Goal: Transaction & Acquisition: Purchase product/service

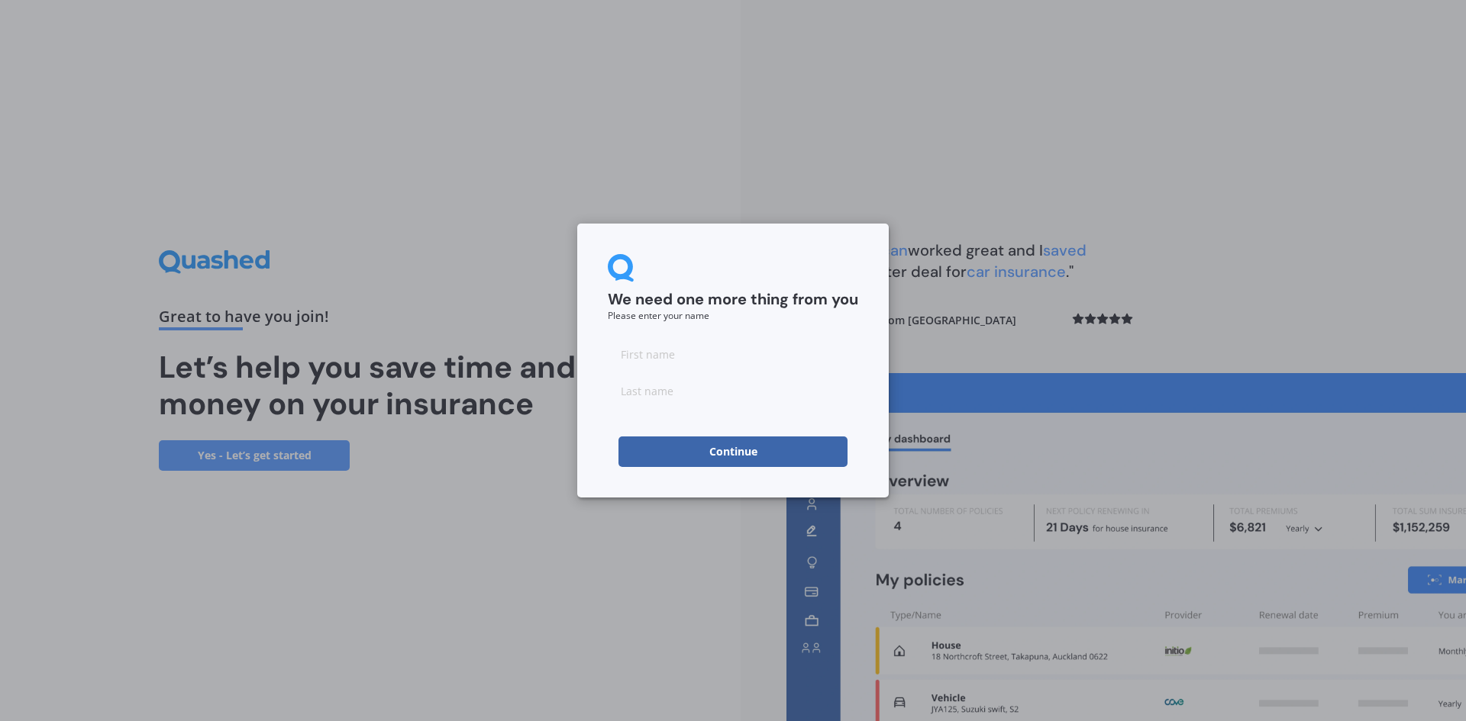
click at [679, 357] on input at bounding box center [733, 354] width 250 height 31
type input "[PERSON_NAME]"
click at [731, 451] on button "Continue" at bounding box center [732, 452] width 229 height 31
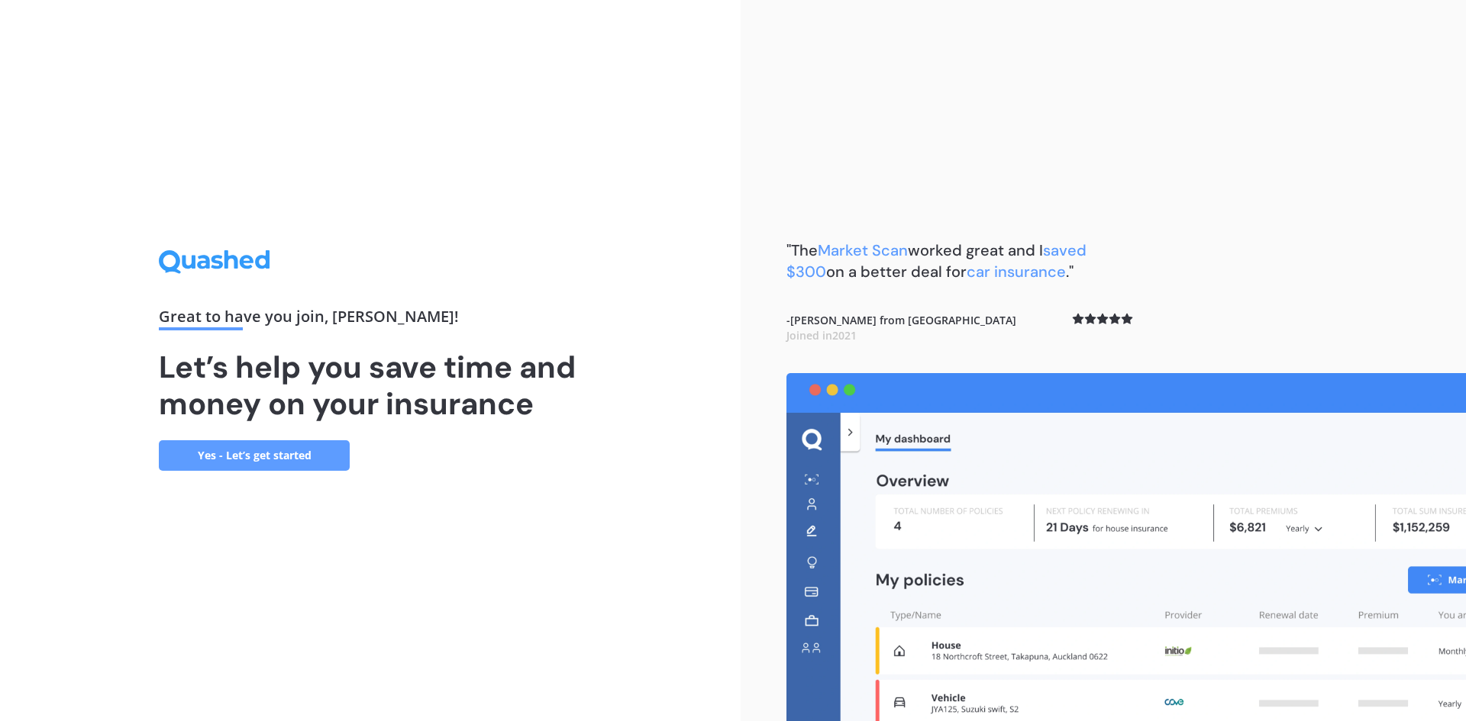
click at [280, 457] on link "Yes - Let’s get started" at bounding box center [254, 455] width 191 height 31
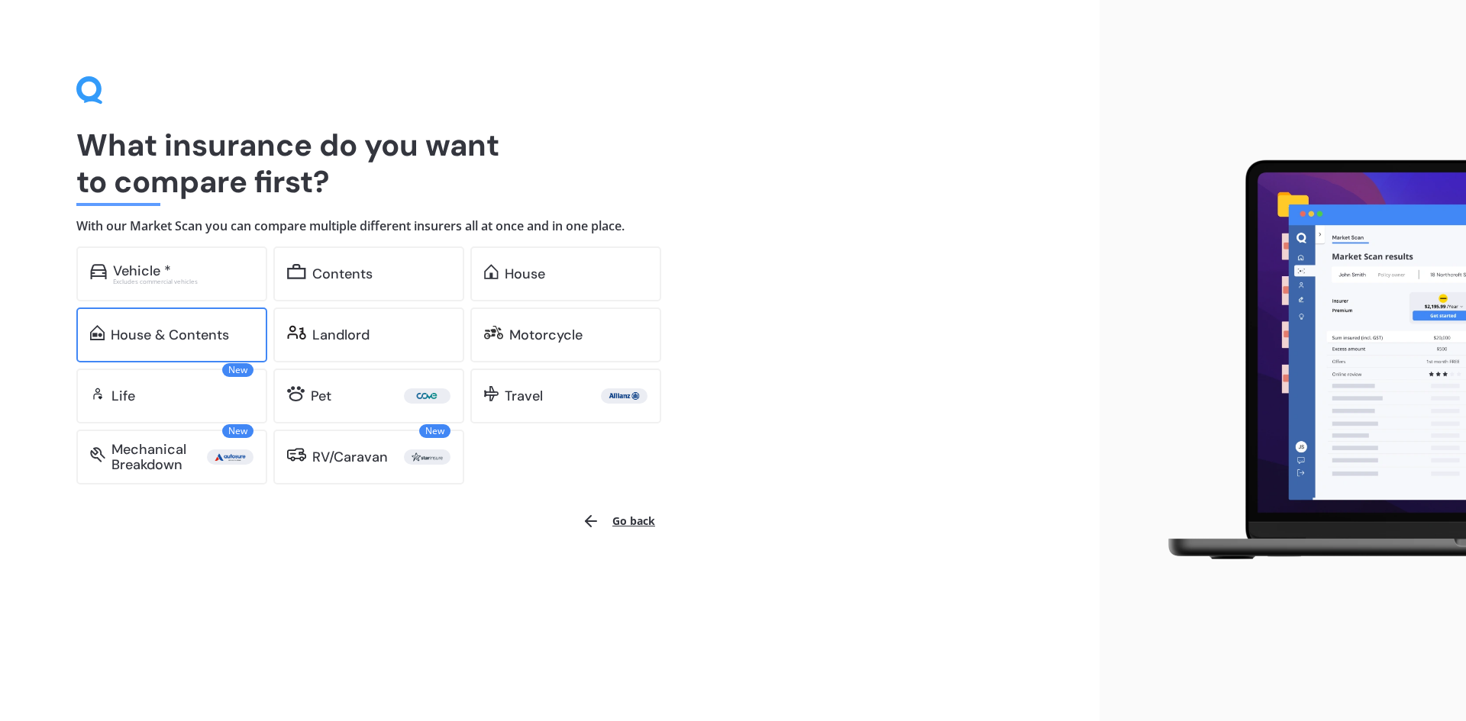
click at [135, 340] on div "House & Contents" at bounding box center [170, 334] width 118 height 15
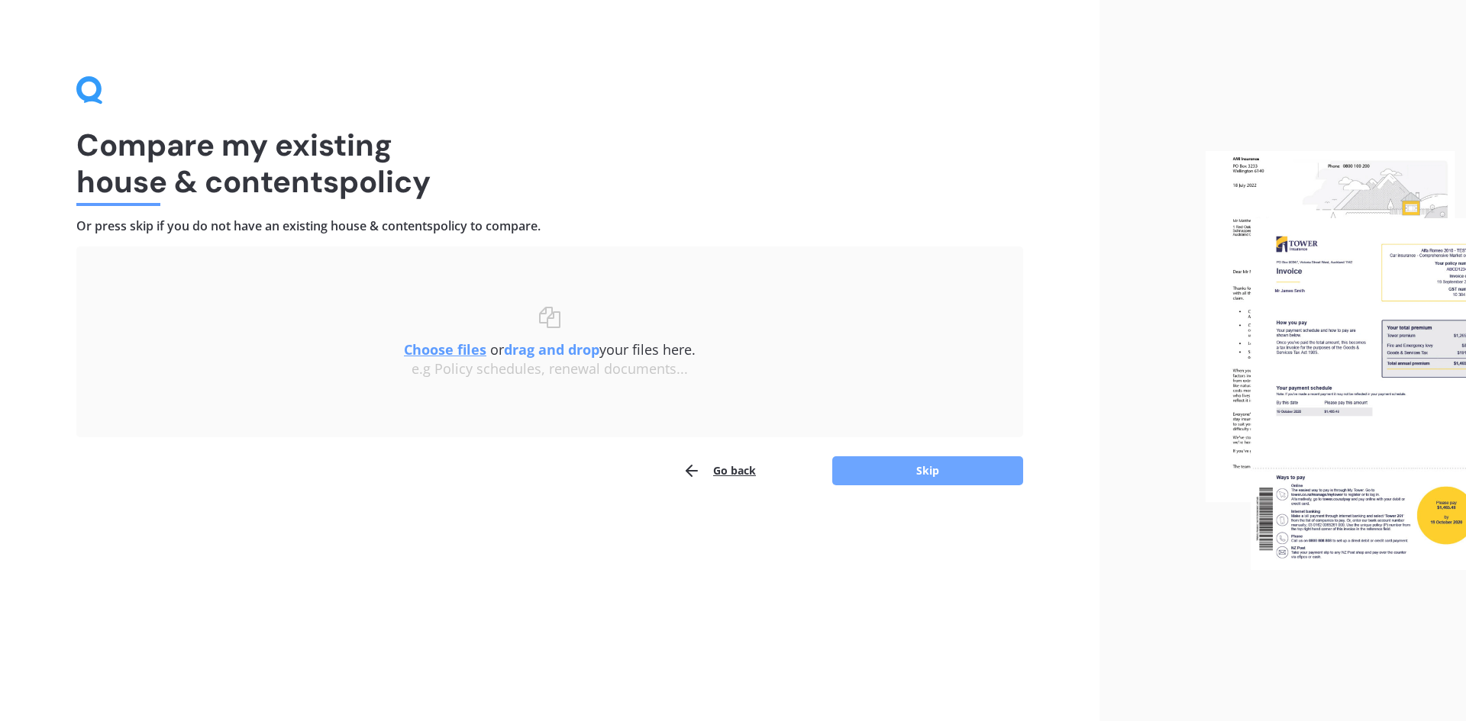
click at [908, 466] on button "Skip" at bounding box center [927, 470] width 191 height 29
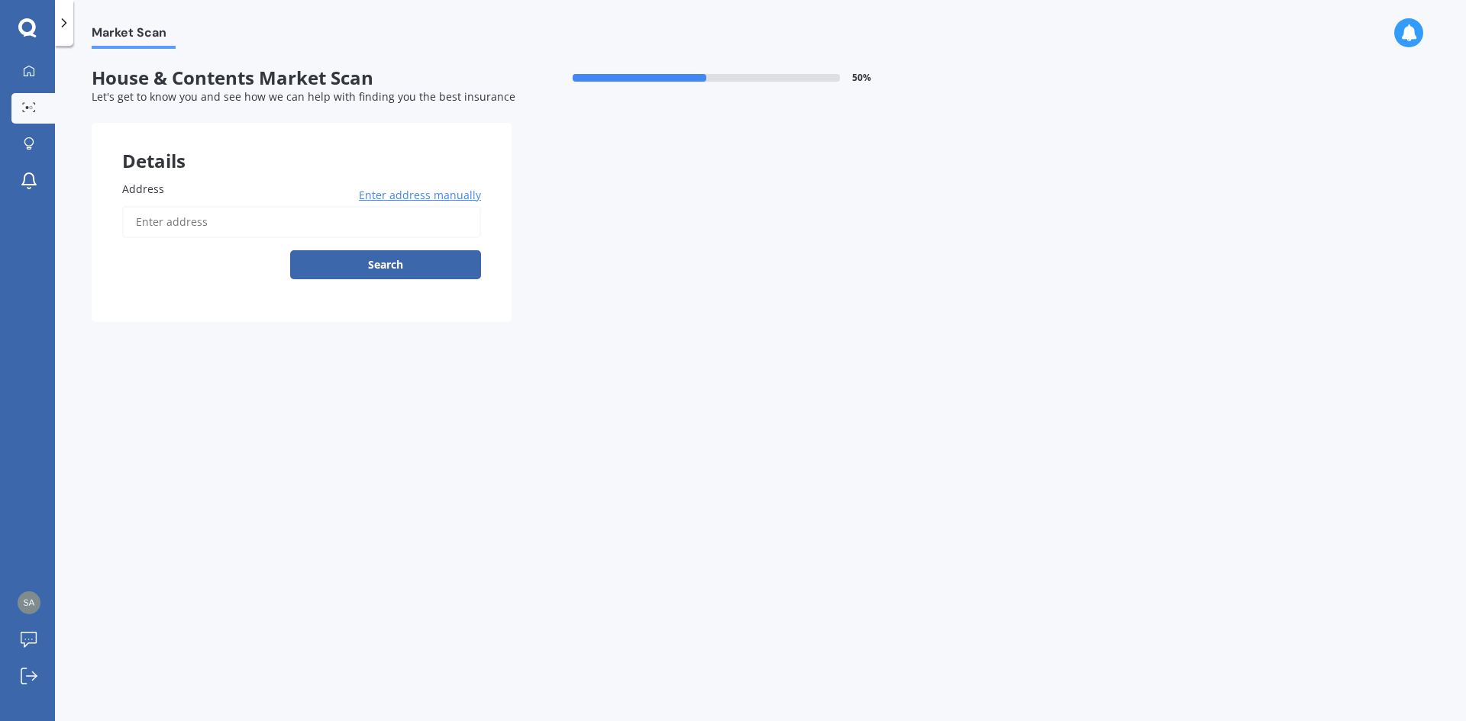
click at [256, 231] on input "Address" at bounding box center [301, 222] width 359 height 32
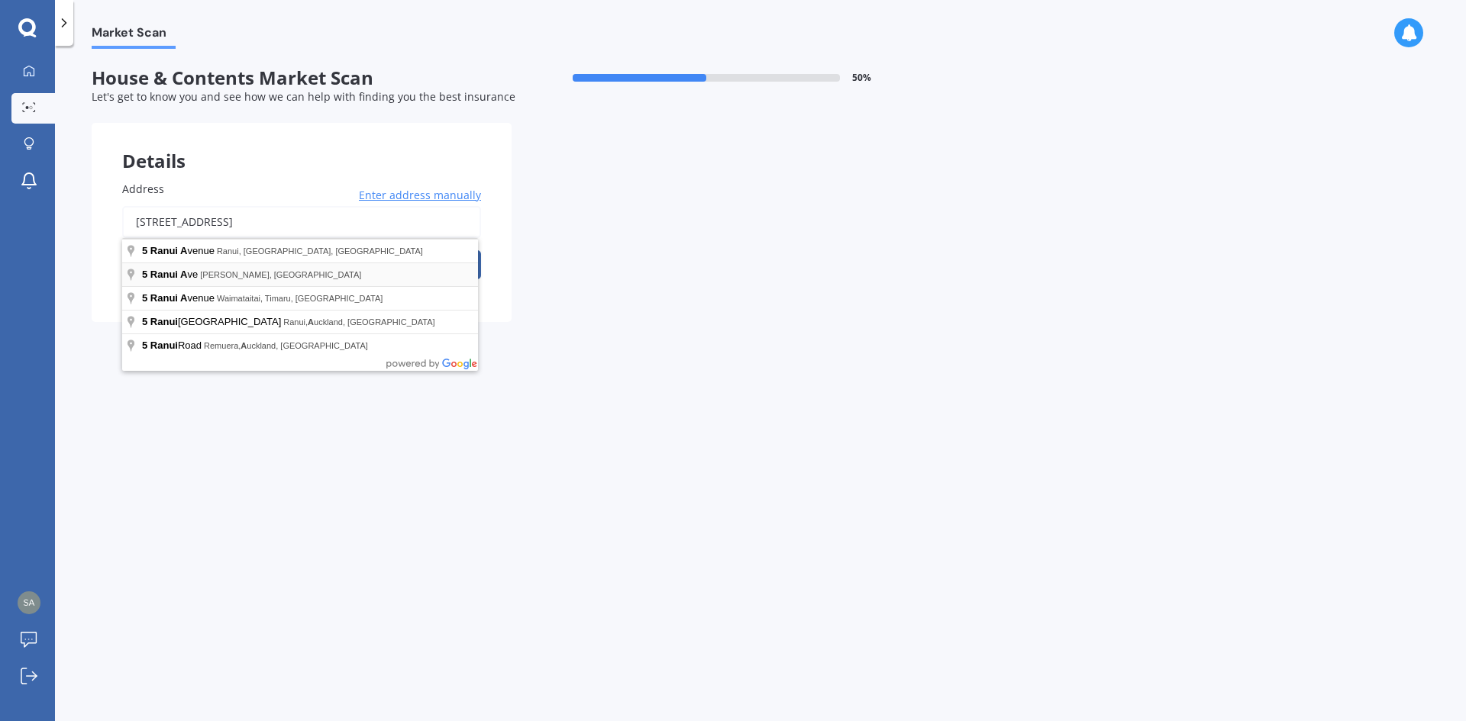
type input "[STREET_ADDRESS]"
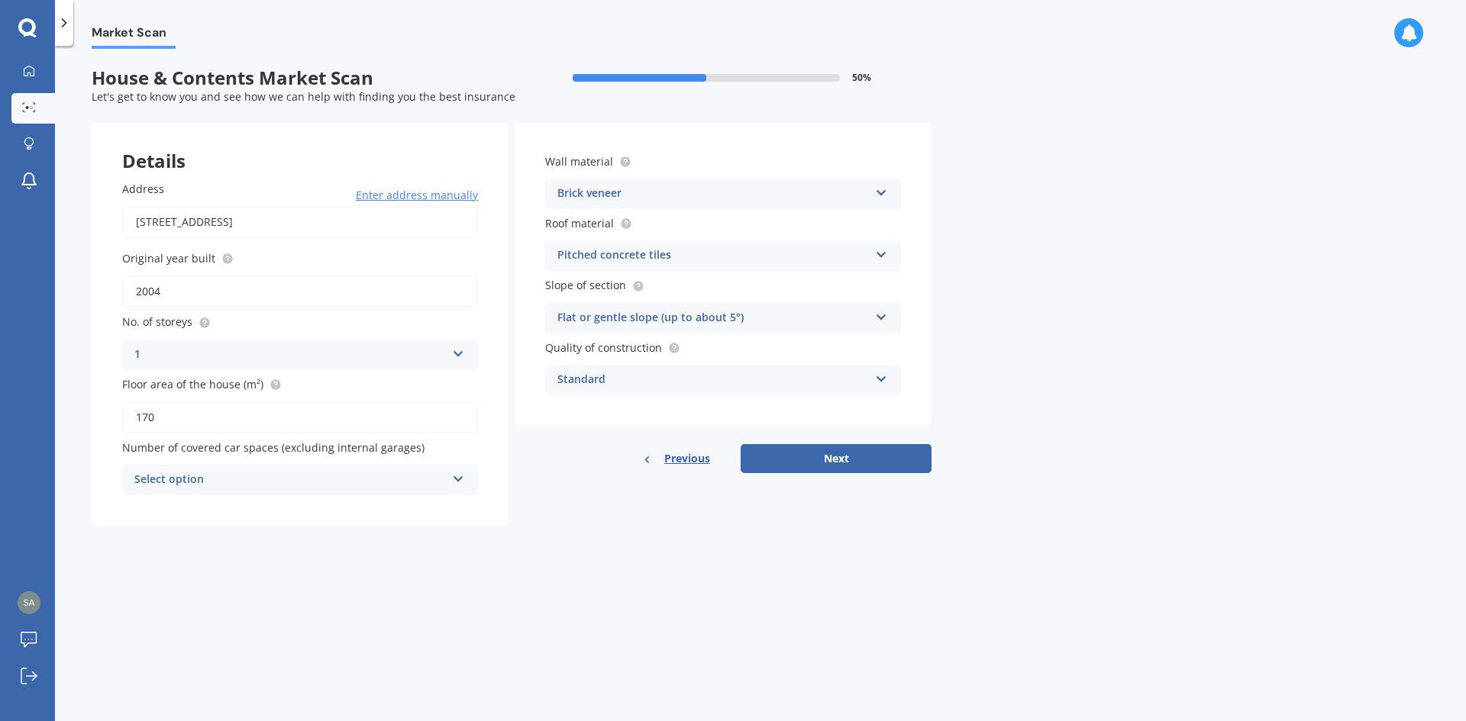
click at [881, 382] on icon at bounding box center [881, 376] width 13 height 11
click at [1042, 363] on div "Market Scan House & Contents Market Scan 50 % Let's get to know you and see how…" at bounding box center [760, 387] width 1411 height 676
click at [886, 258] on div "Pitched concrete tiles Flat fibre cement Flat membrane Flat metal covering Pitc…" at bounding box center [723, 255] width 356 height 31
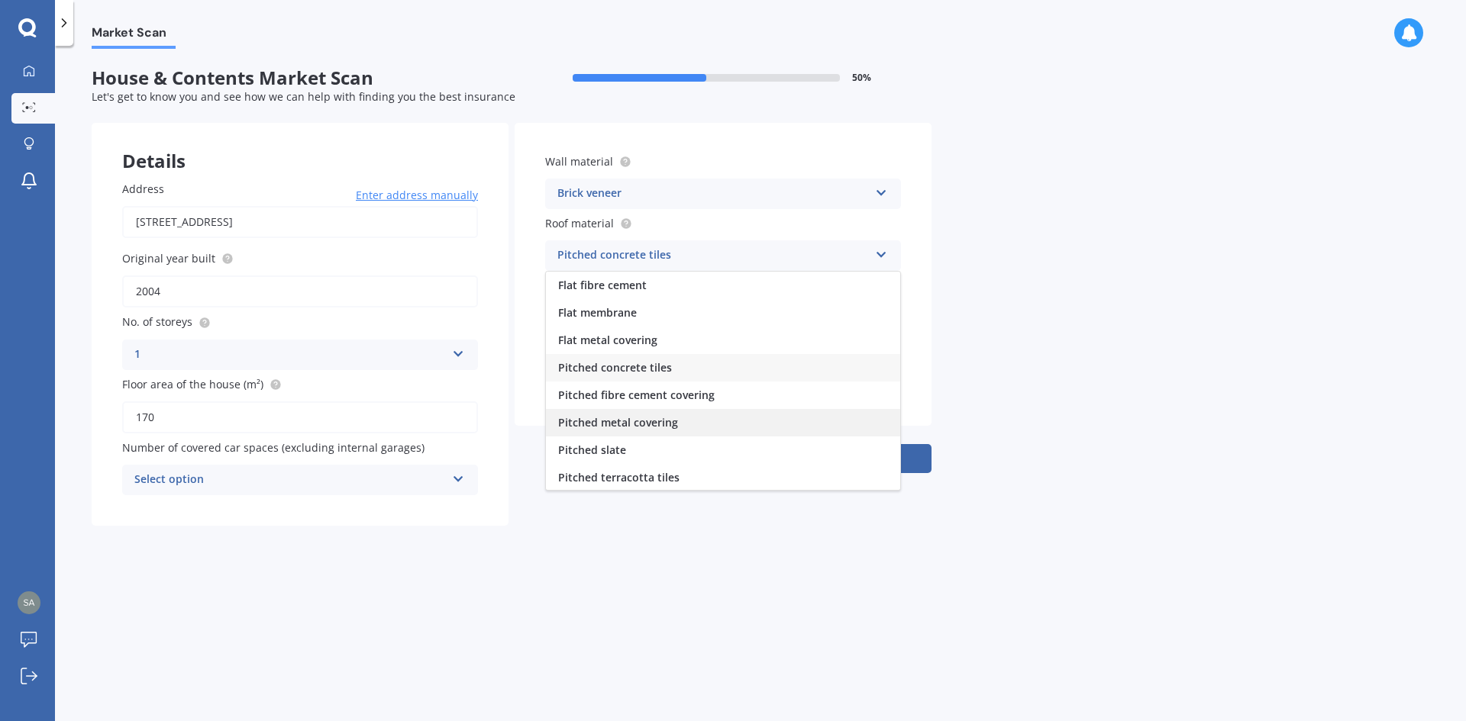
click at [690, 419] on div "Pitched metal covering" at bounding box center [723, 422] width 354 height 27
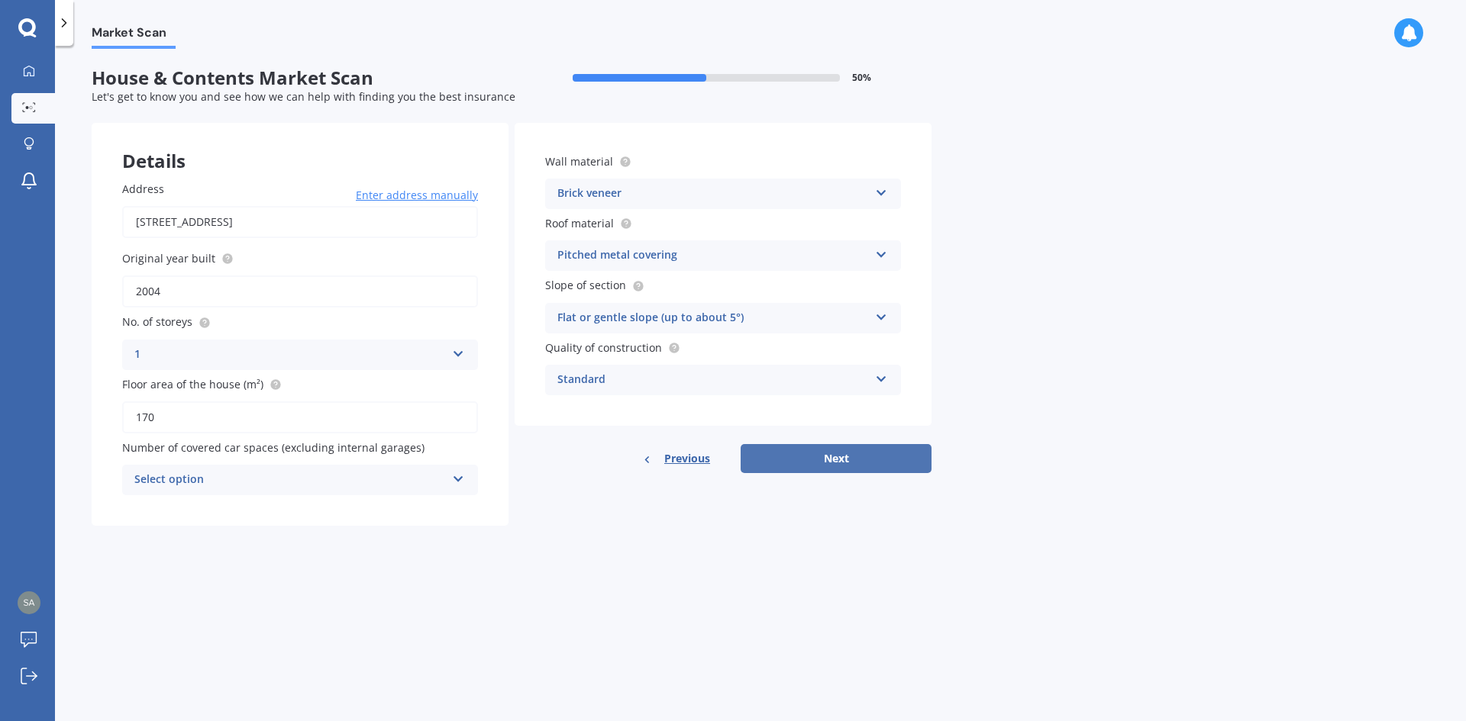
click at [824, 460] on button "Next" at bounding box center [835, 458] width 191 height 29
click at [460, 480] on icon at bounding box center [457, 477] width 13 height 11
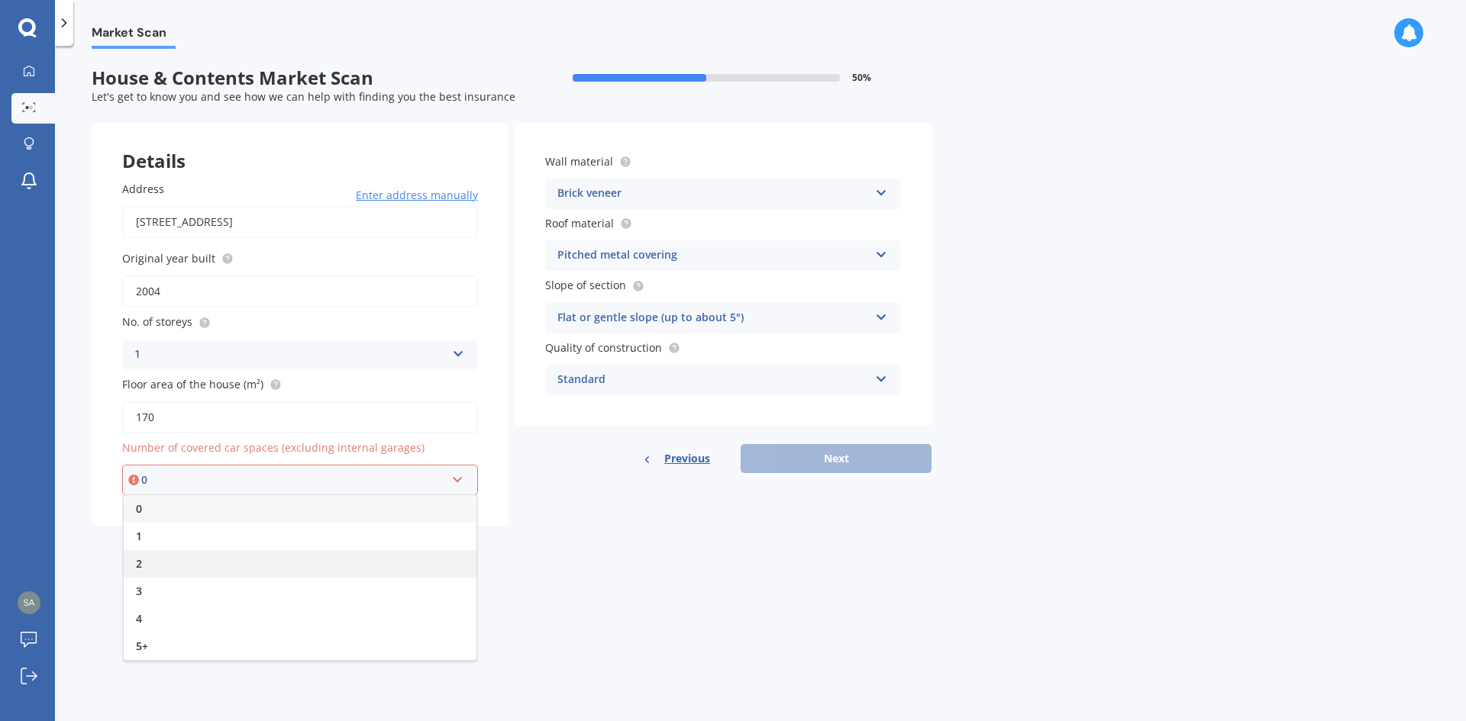
click at [231, 560] on div "2" at bounding box center [300, 563] width 353 height 27
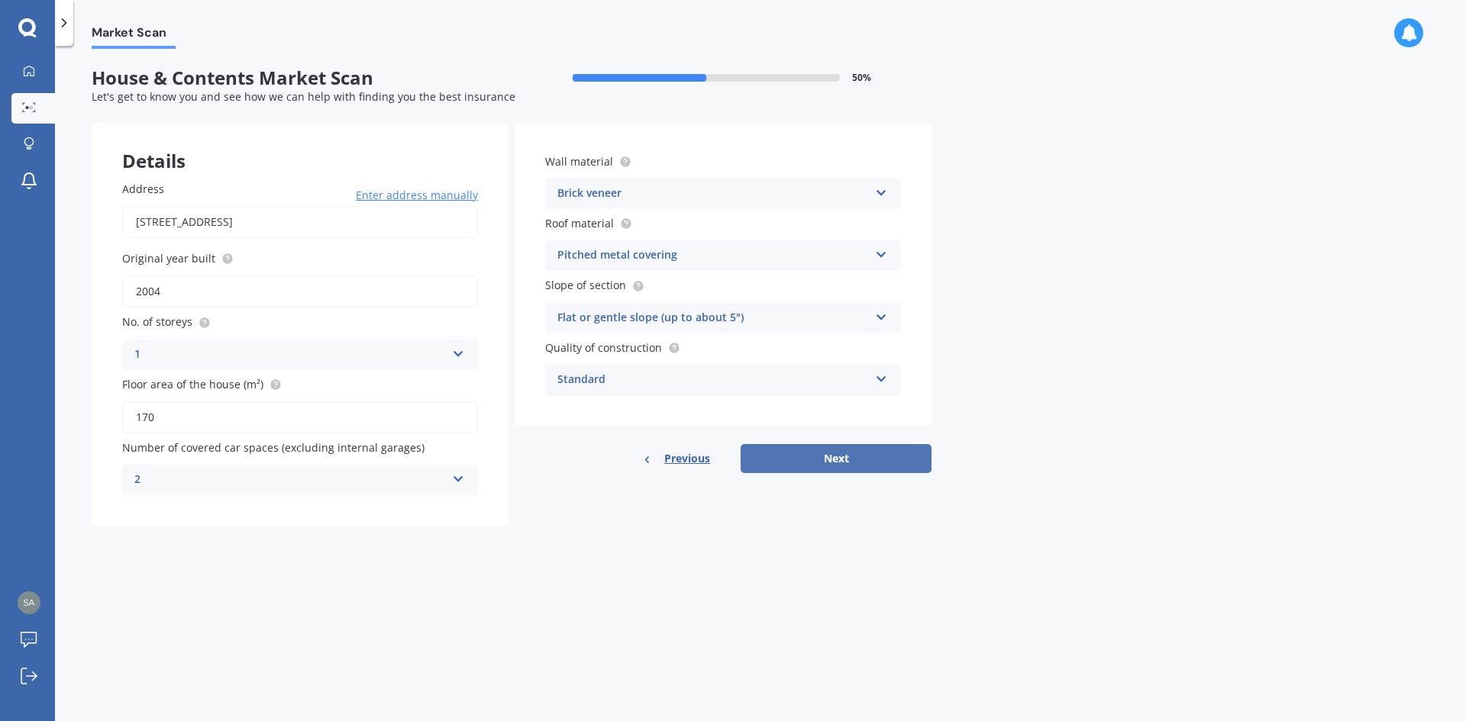
click at [832, 460] on button "Next" at bounding box center [835, 458] width 191 height 29
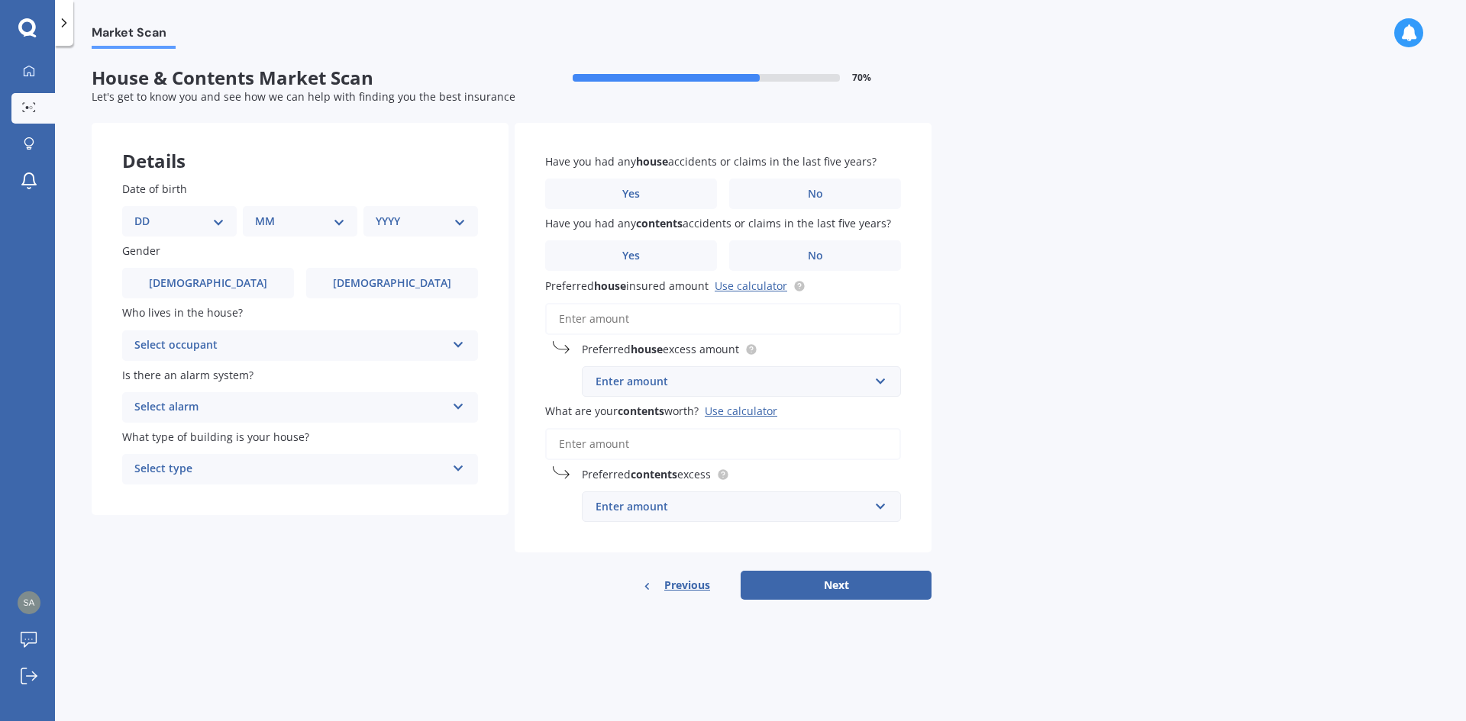
click at [211, 221] on select "DD 01 02 03 04 05 06 07 08 09 10 11 12 13 14 15 16 17 18 19 20 21 22 23 24 25 2…" at bounding box center [179, 221] width 90 height 17
select select "07"
click at [147, 213] on select "DD 01 02 03 04 05 06 07 08 09 10 11 12 13 14 15 16 17 18 19 20 21 22 23 24 25 2…" at bounding box center [179, 221] width 90 height 17
click at [332, 220] on select "MM 01 02 03 04 05 06 07 08 09 10 11 12" at bounding box center [303, 221] width 84 height 17
select select "06"
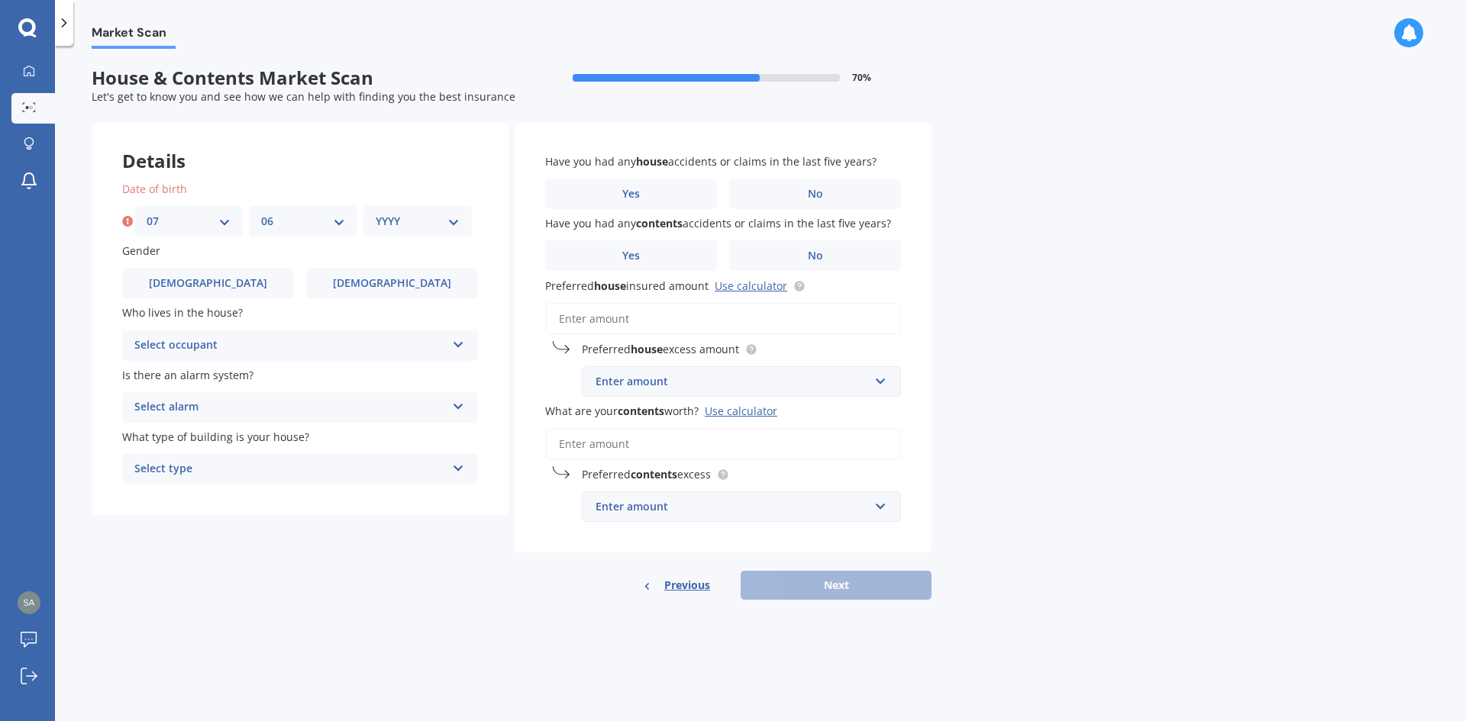
click at [261, 213] on select "MM 01 02 03 04 05 06 07 08 09 10 11 12" at bounding box center [303, 221] width 84 height 17
click at [445, 224] on select "YYYY 2009 2008 2007 2006 2005 2004 2003 2002 2001 2000 1999 1998 1997 1996 1995…" at bounding box center [418, 221] width 84 height 17
drag, startPoint x: 460, startPoint y: 279, endPoint x: 463, endPoint y: 339, distance: 60.4
click at [463, 339] on div "Date of birth DD 01 02 03 04 05 06 07 08 09 10 11 12 13 14 15 16 17 18 19 20 21…" at bounding box center [300, 332] width 417 height 365
click at [456, 222] on select "YYYY 2009 2008 2007 2006 2005 2004 2003 2002 2001 2000 1999 1998 1997 1996 1995…" at bounding box center [418, 221] width 84 height 17
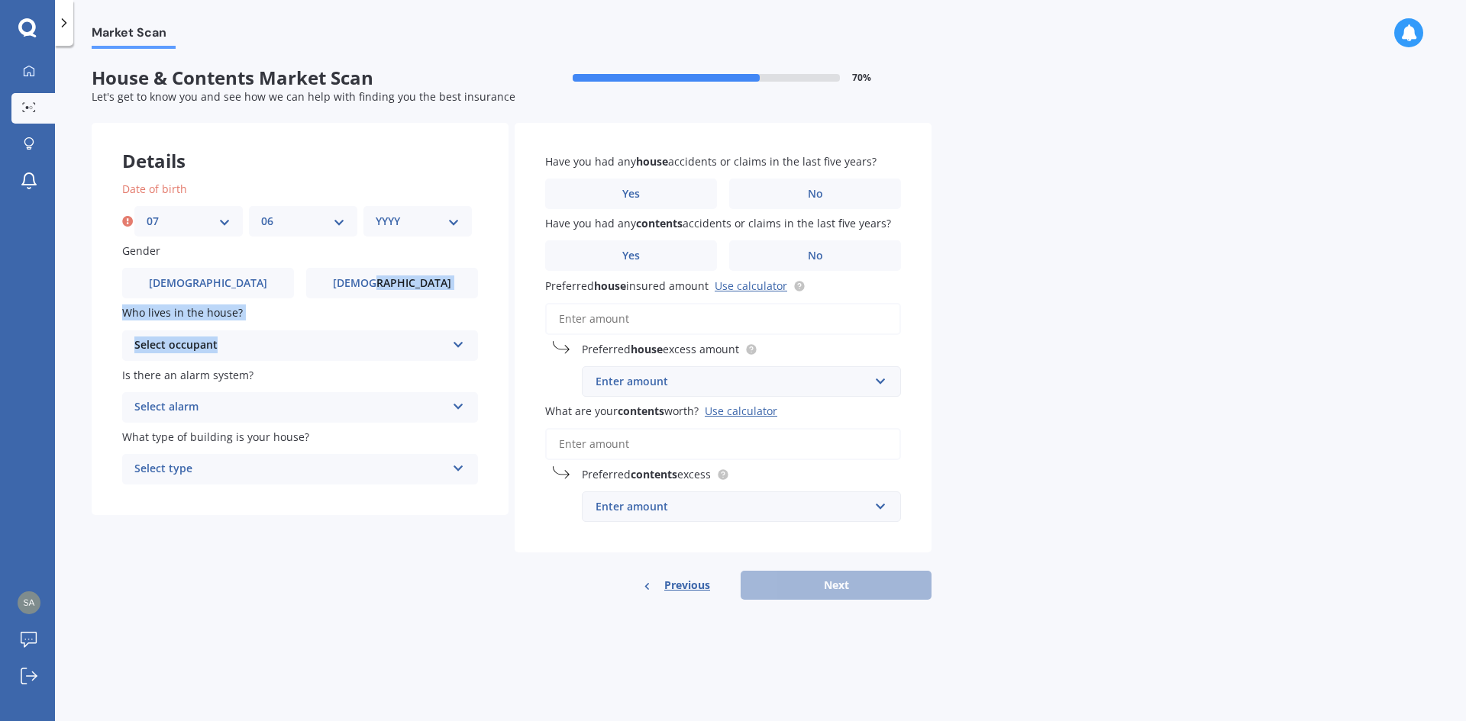
select select "1965"
click at [376, 213] on select "YYYY 2009 2008 2007 2006 2005 2004 2003 2002 2001 2000 1999 1998 1997 1996 1995…" at bounding box center [418, 221] width 84 height 17
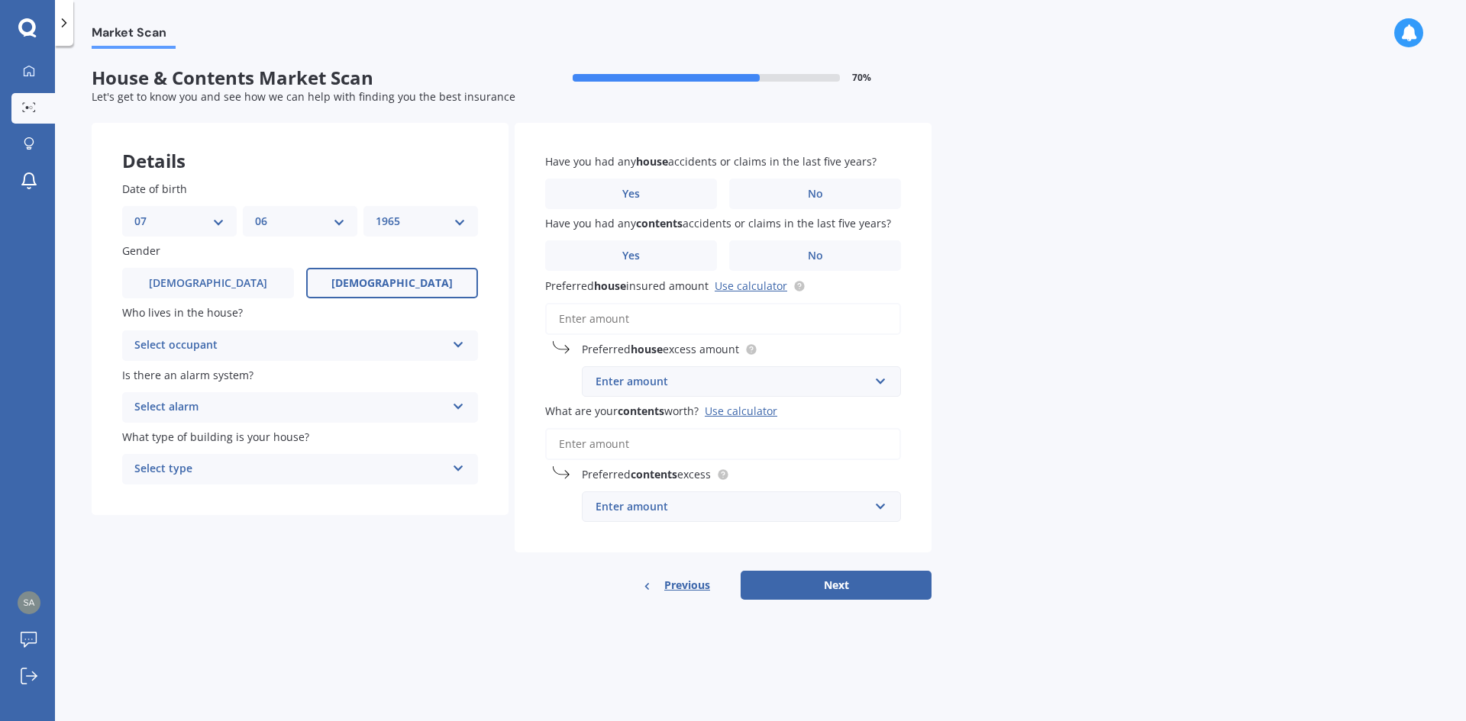
click at [394, 289] on span "[DEMOGRAPHIC_DATA]" at bounding box center [391, 283] width 121 height 13
click at [0, 0] on input "[DEMOGRAPHIC_DATA]" at bounding box center [0, 0] width 0 height 0
click at [458, 347] on icon at bounding box center [458, 342] width 13 height 11
click at [316, 373] on div "Owner" at bounding box center [300, 375] width 354 height 27
click at [463, 402] on icon at bounding box center [458, 403] width 13 height 11
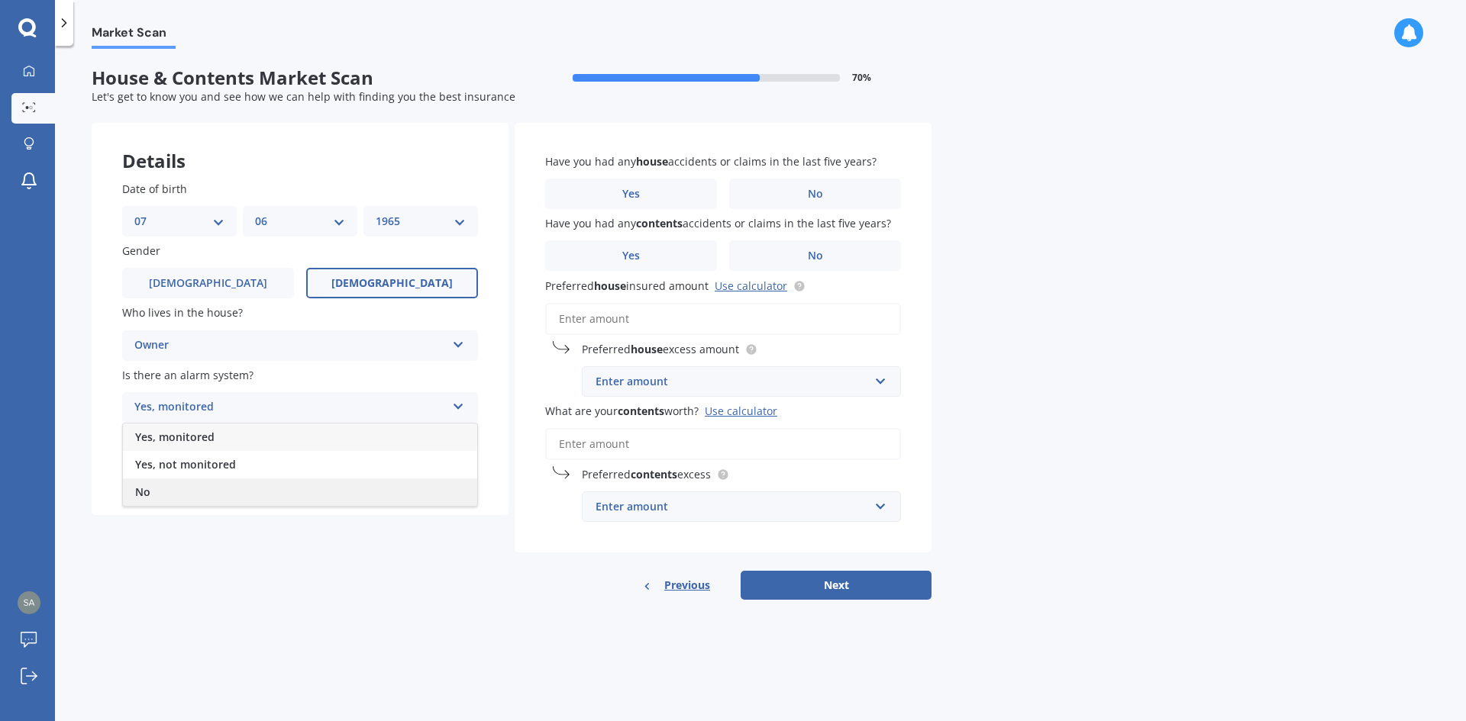
click at [264, 488] on div "No" at bounding box center [300, 492] width 354 height 27
click at [450, 469] on div "Select type Freestanding Multi-unit (in a block of 6 or less) Multi-unit (in a …" at bounding box center [300, 469] width 356 height 31
click at [382, 503] on div "Freestanding" at bounding box center [300, 498] width 354 height 27
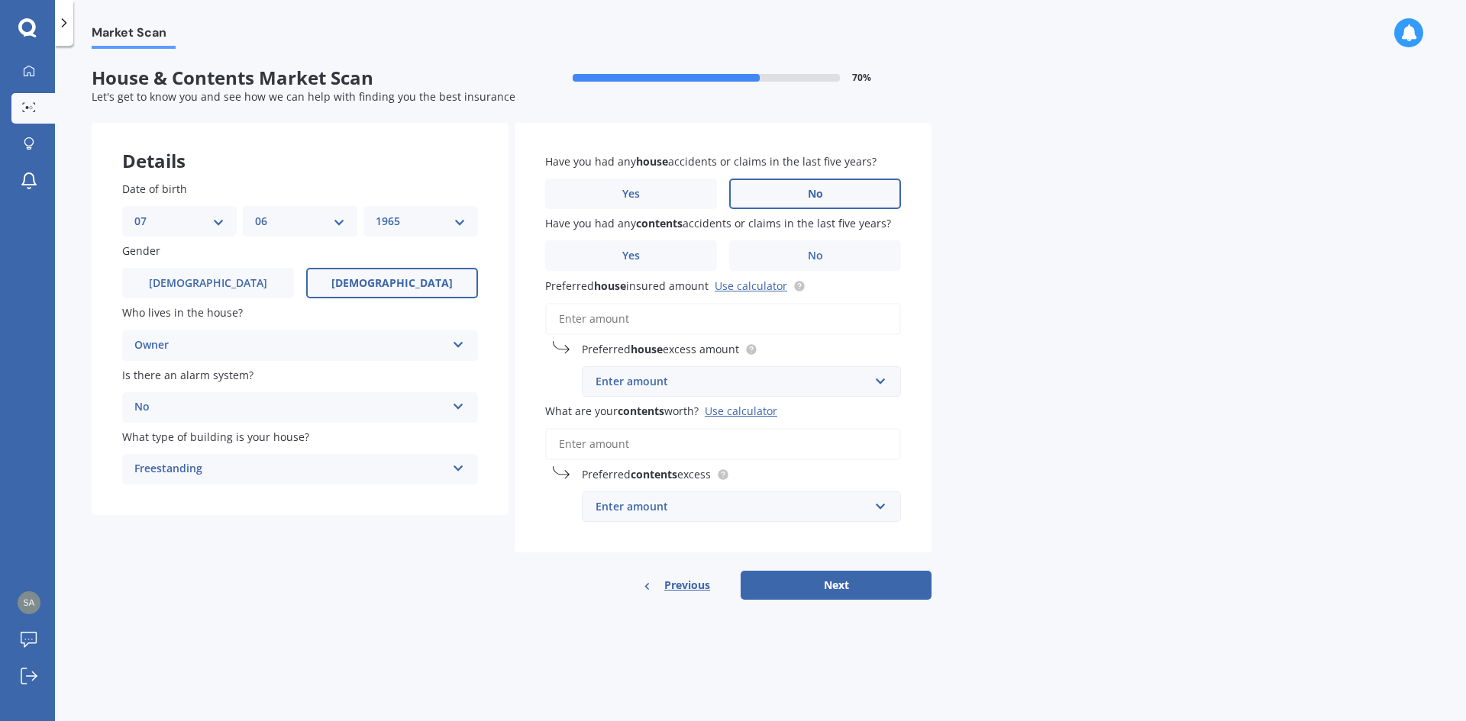
click at [824, 202] on label "No" at bounding box center [815, 194] width 172 height 31
click at [0, 0] on input "No" at bounding box center [0, 0] width 0 height 0
click at [635, 253] on span "Yes" at bounding box center [631, 256] width 18 height 13
click at [0, 0] on input "Yes" at bounding box center [0, 0] width 0 height 0
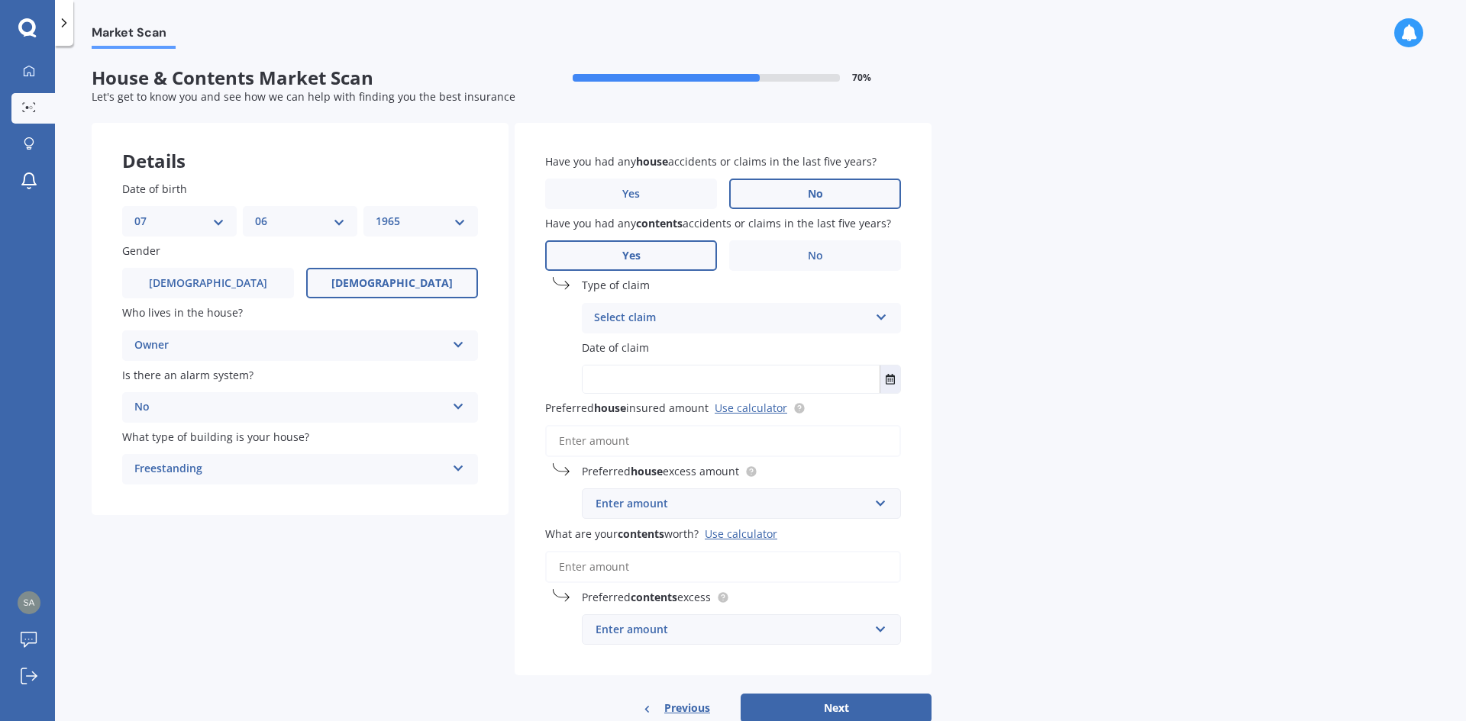
click at [876, 317] on icon at bounding box center [881, 314] width 13 height 11
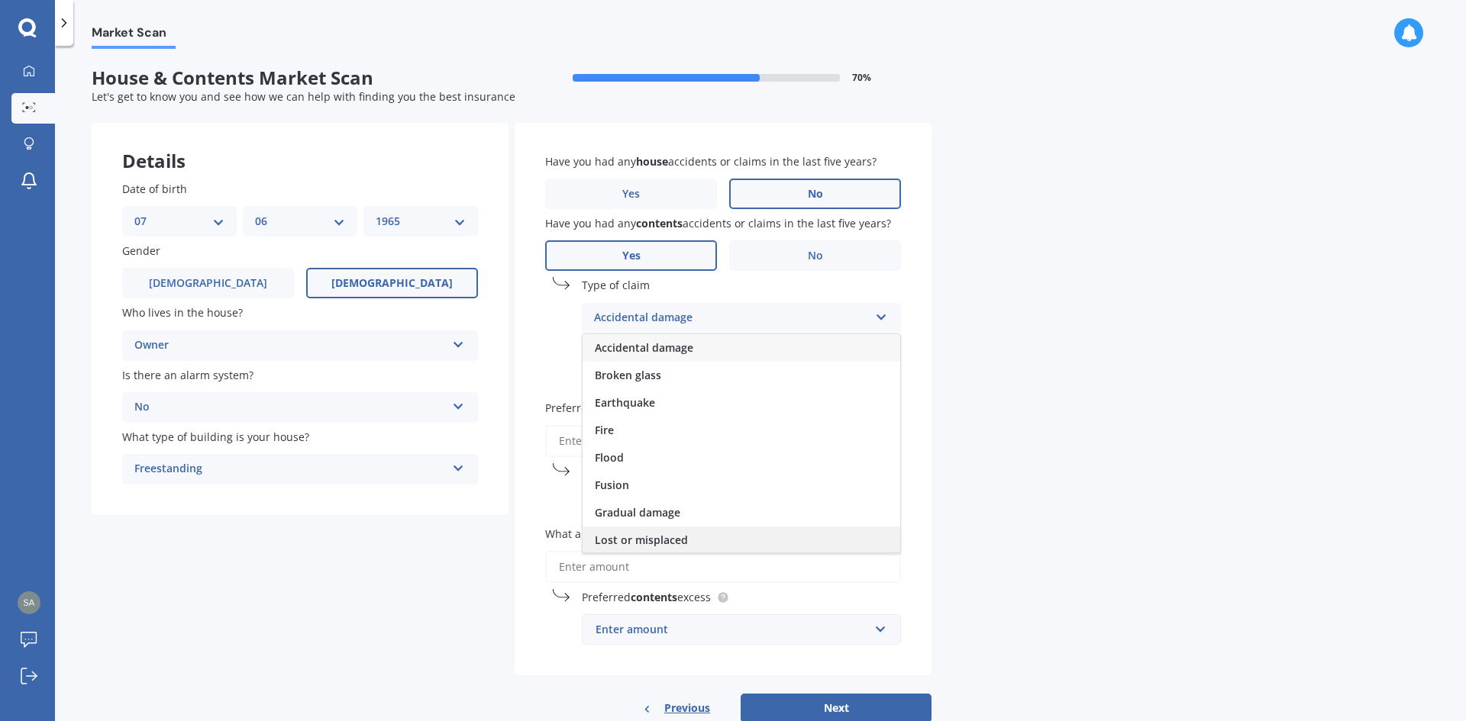
click at [663, 544] on span "Lost or misplaced" at bounding box center [641, 540] width 93 height 15
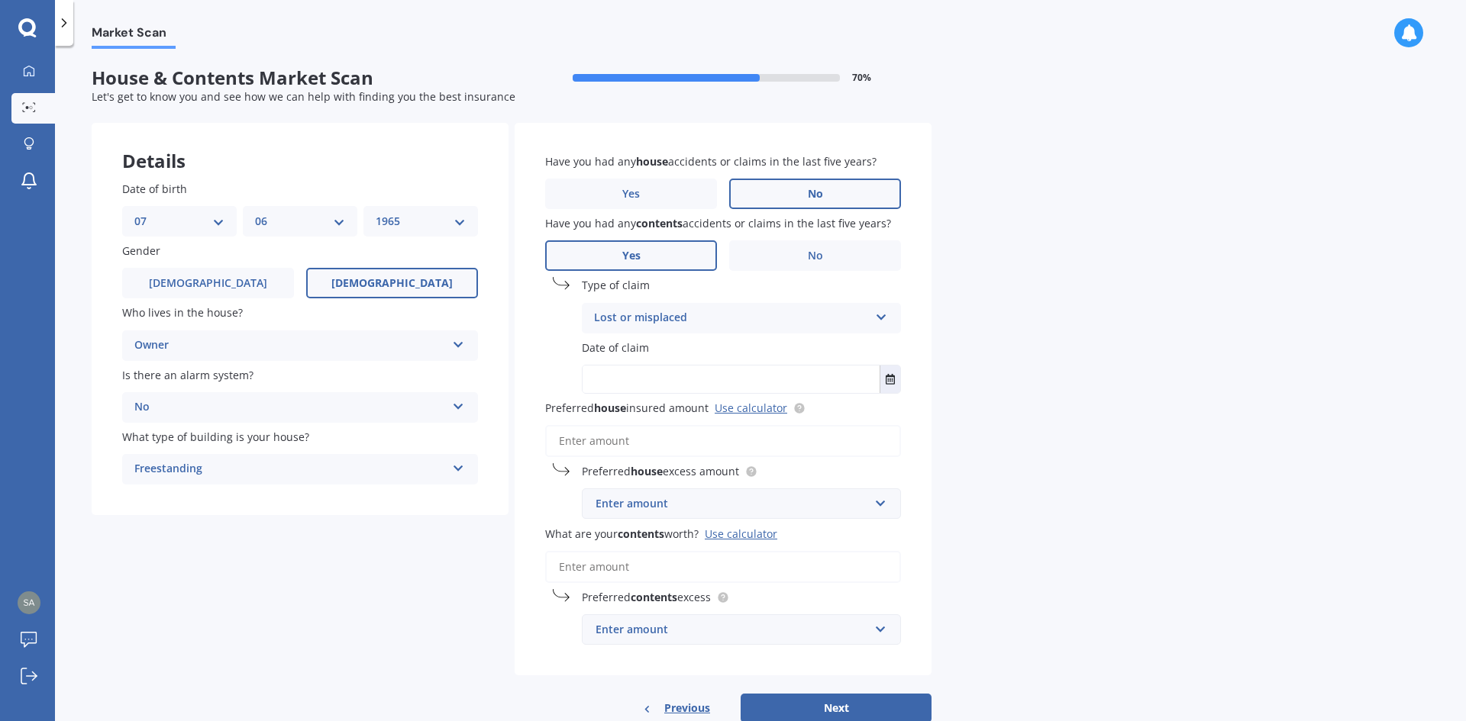
click at [782, 380] on input "text" at bounding box center [730, 379] width 297 height 27
click at [889, 380] on icon "Select date" at bounding box center [890, 379] width 9 height 11
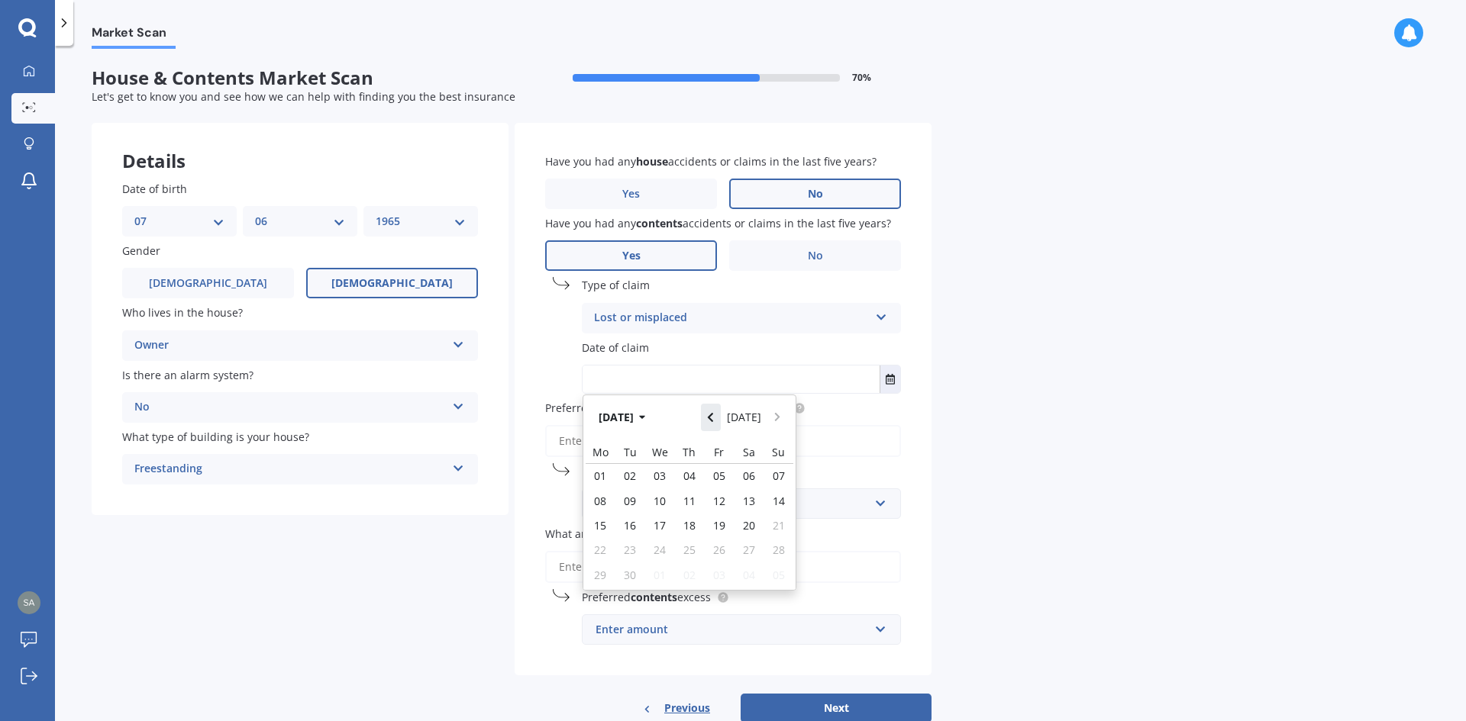
click at [713, 419] on icon "Navigate back" at bounding box center [710, 417] width 5 height 9
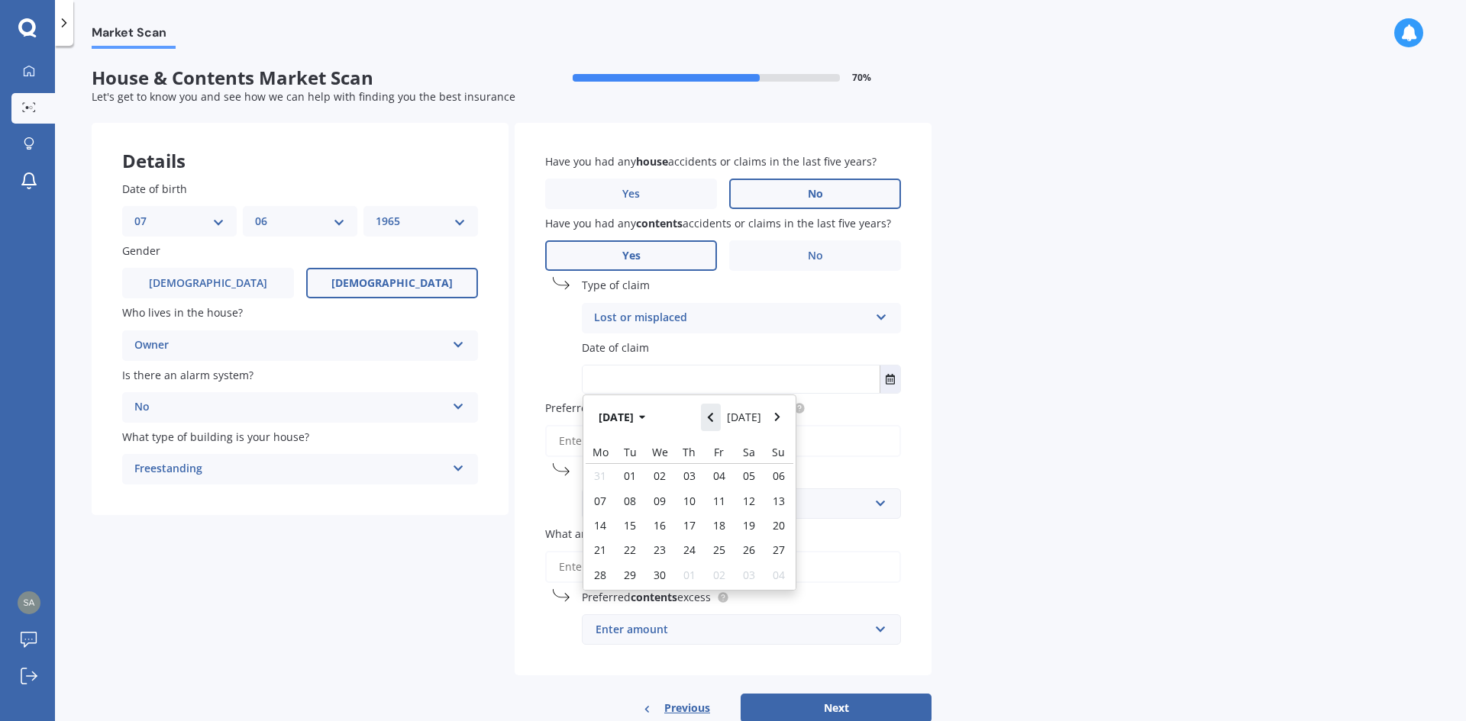
click at [713, 419] on icon "Navigate back" at bounding box center [710, 417] width 5 height 9
click at [749, 527] on span "15" at bounding box center [749, 525] width 12 height 15
type input "[DATE]"
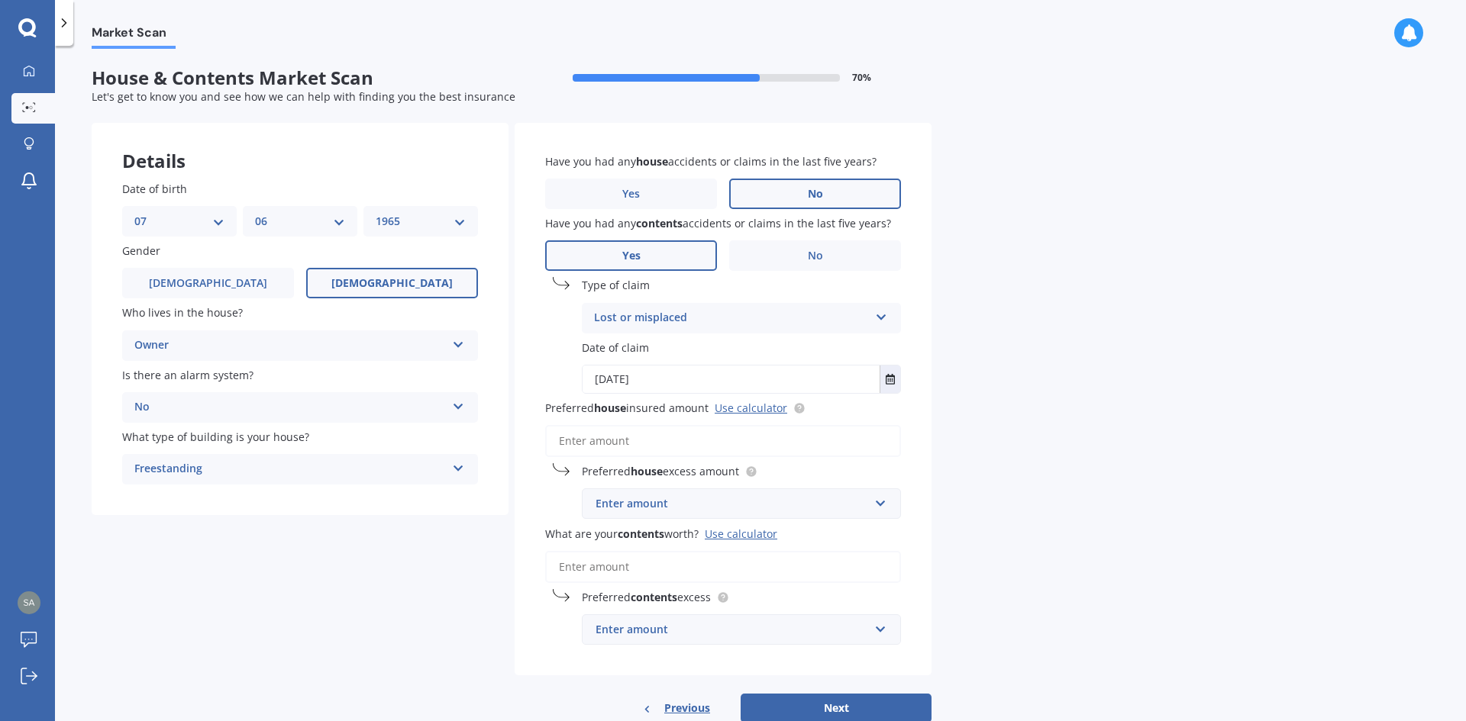
click at [711, 438] on input "Preferred house insured amount Use calculator" at bounding box center [723, 441] width 356 height 32
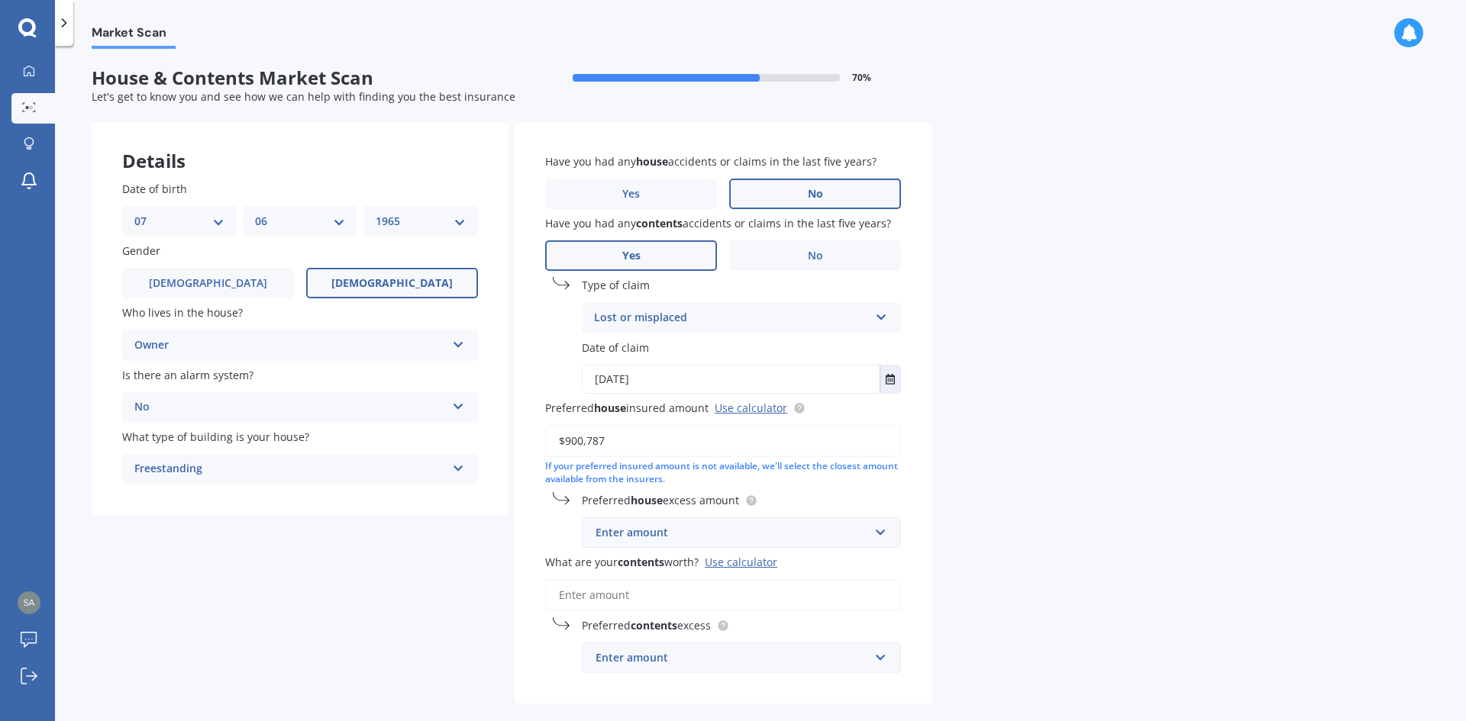
type input "$900,787"
click at [898, 538] on div "Enter amount $300 $400 $500 $750 $1,000 $2,000 $2,500" at bounding box center [741, 533] width 319 height 31
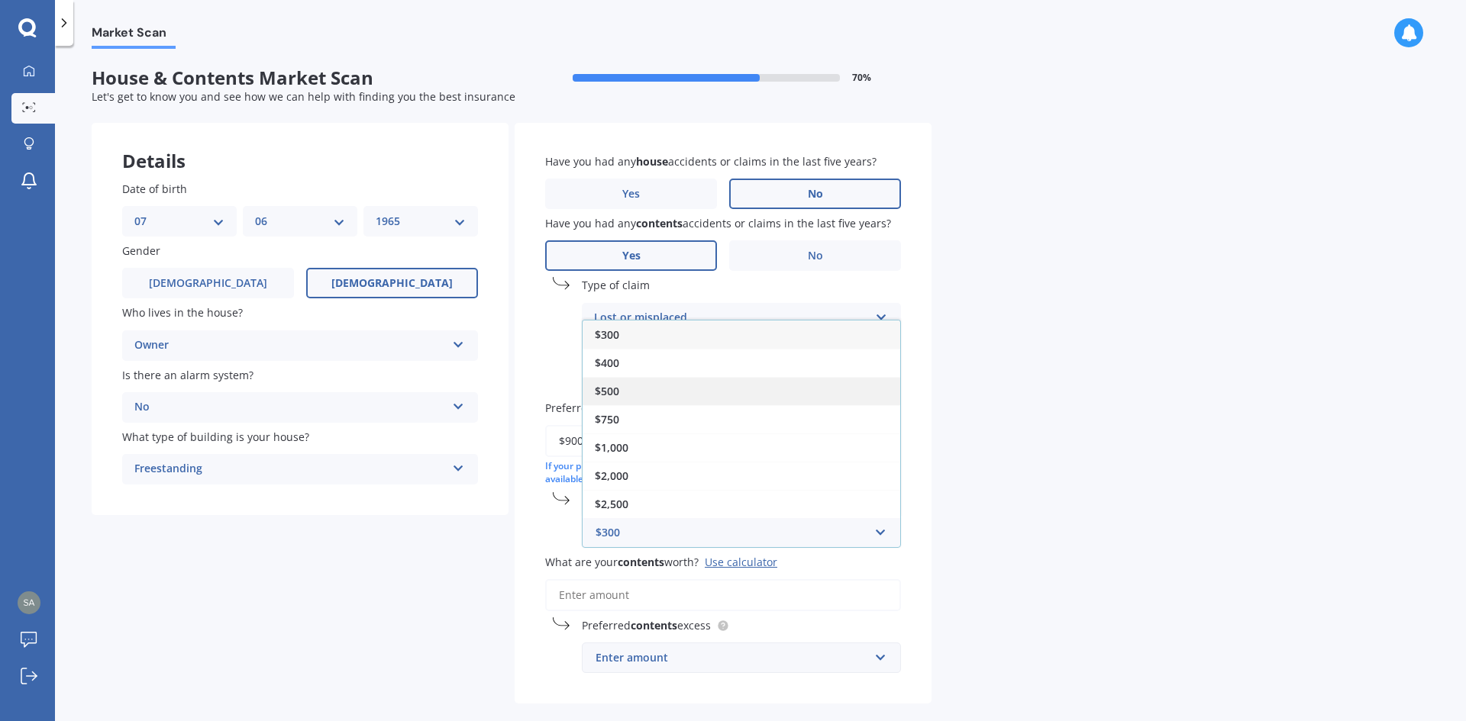
click at [644, 392] on div "$500" at bounding box center [741, 391] width 318 height 28
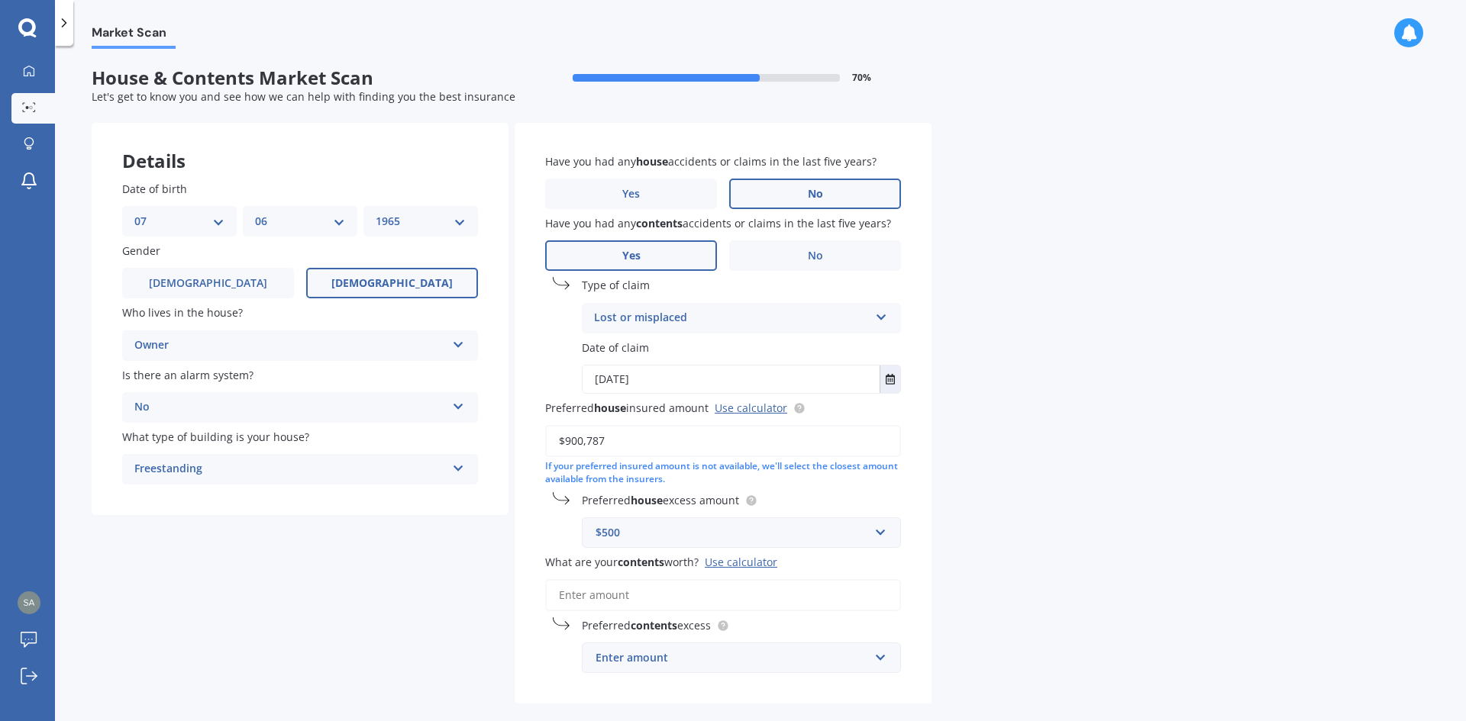
click at [703, 595] on input "What are your contents worth? Use calculator" at bounding box center [723, 595] width 356 height 32
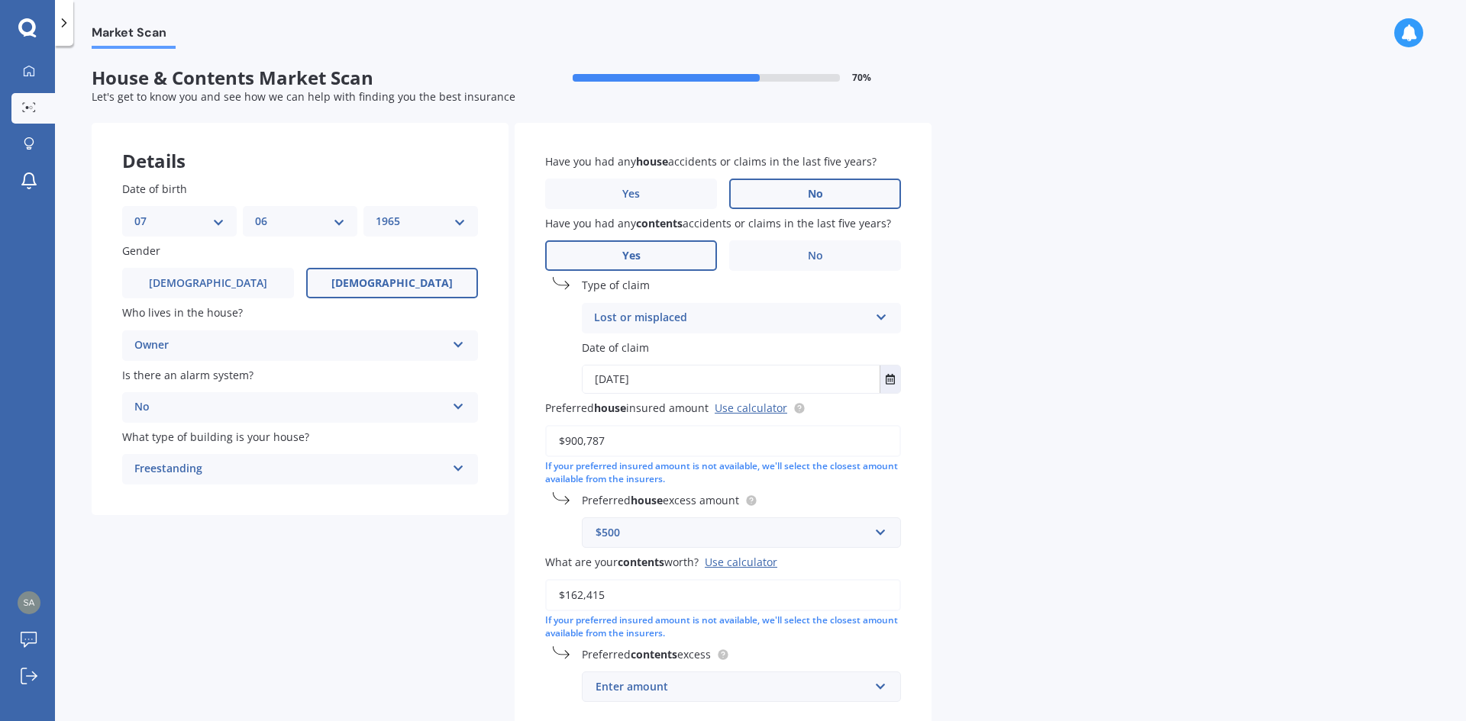
scroll to position [98, 0]
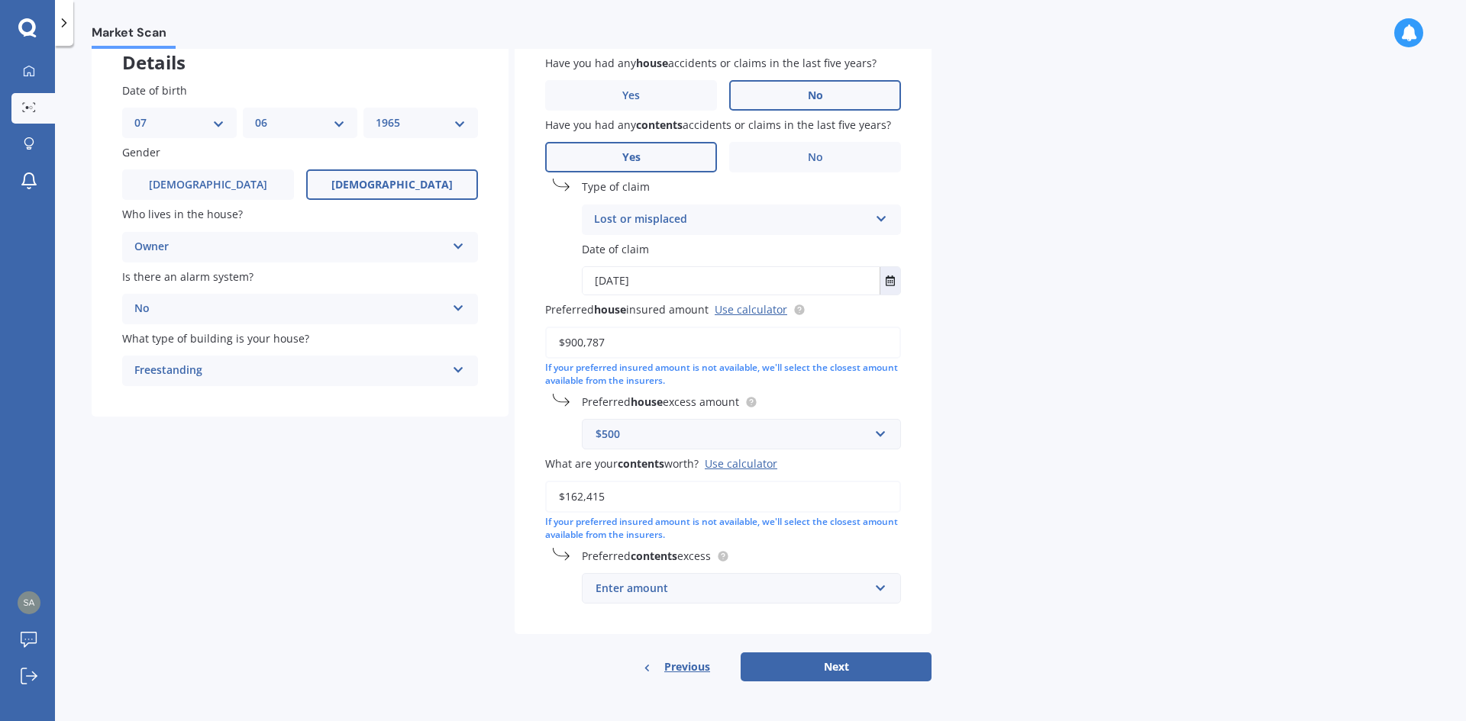
type input "$162,415"
click at [878, 592] on input "text" at bounding box center [735, 588] width 305 height 29
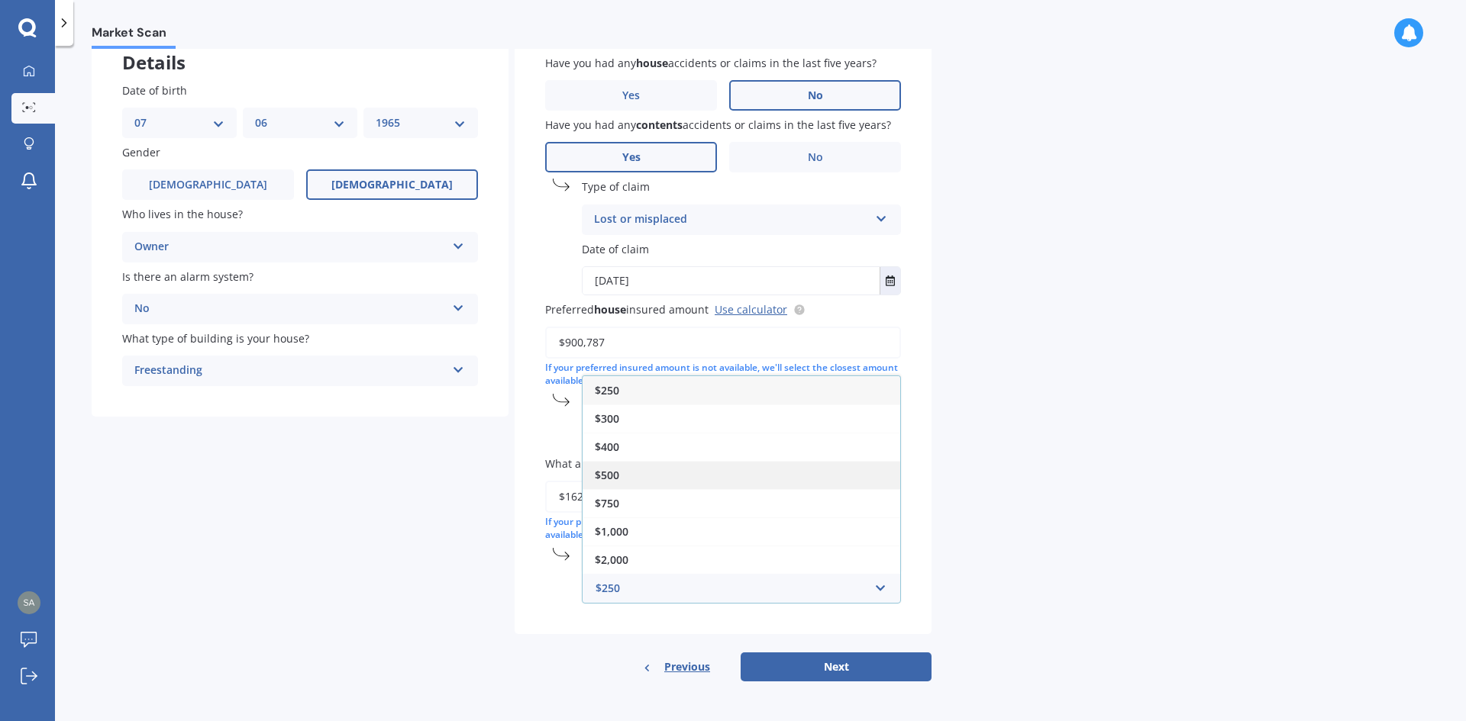
click at [609, 470] on span "$500" at bounding box center [607, 475] width 24 height 15
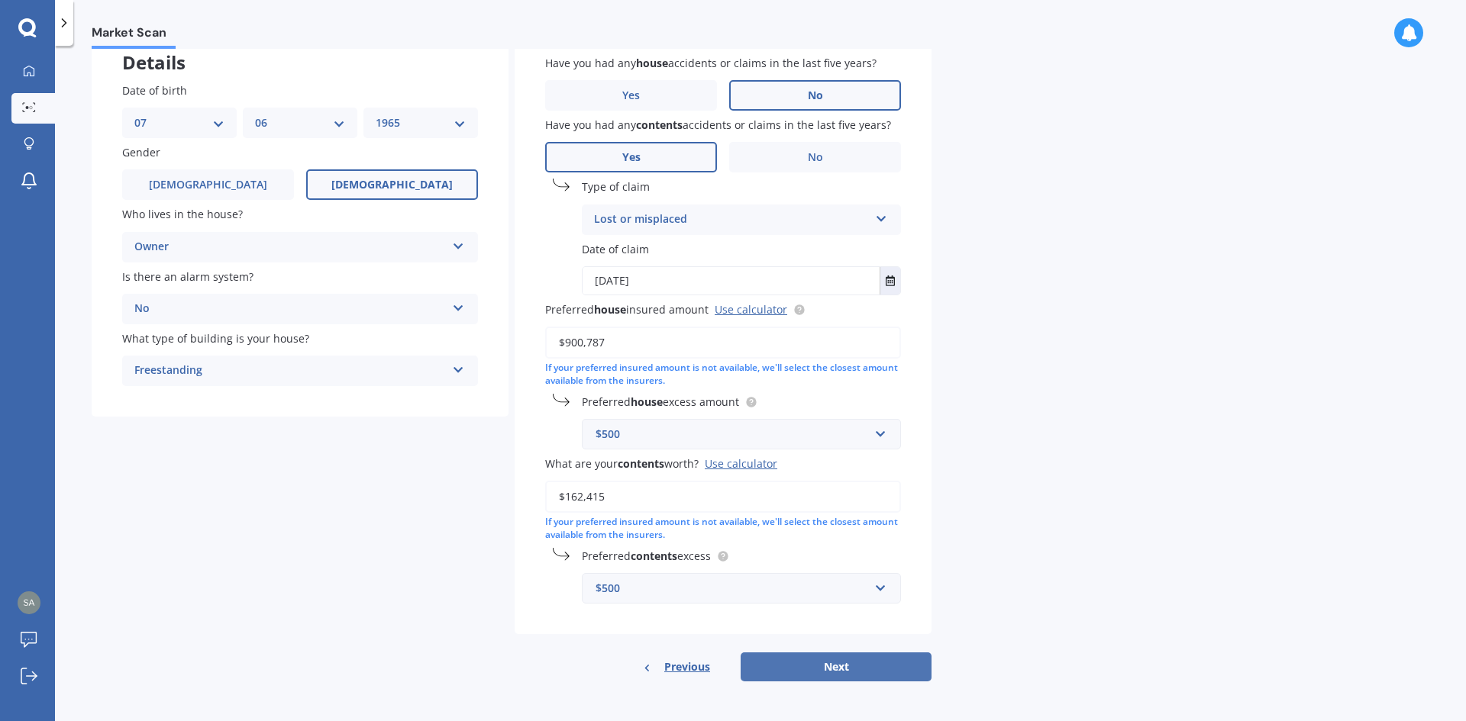
click at [838, 665] on button "Next" at bounding box center [835, 667] width 191 height 29
select select "07"
select select "06"
select select "1965"
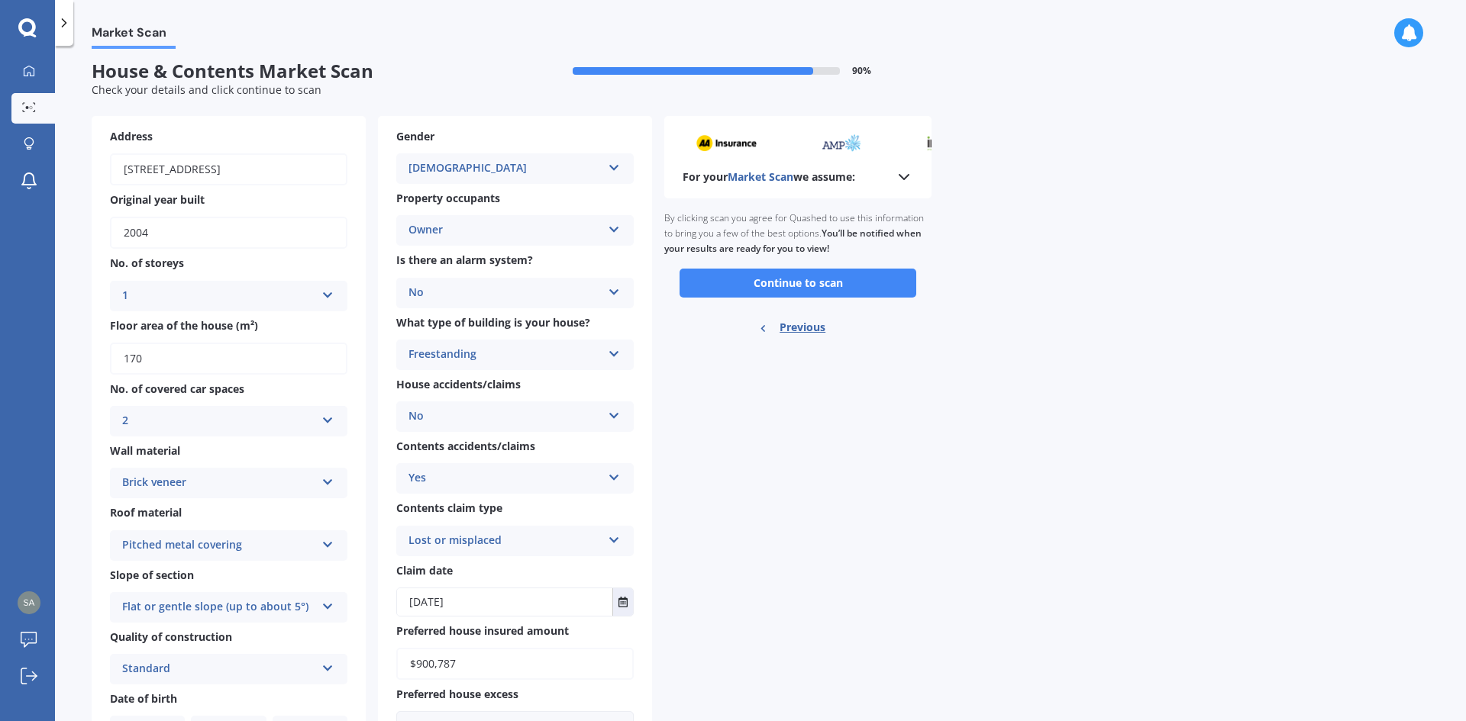
scroll to position [0, 0]
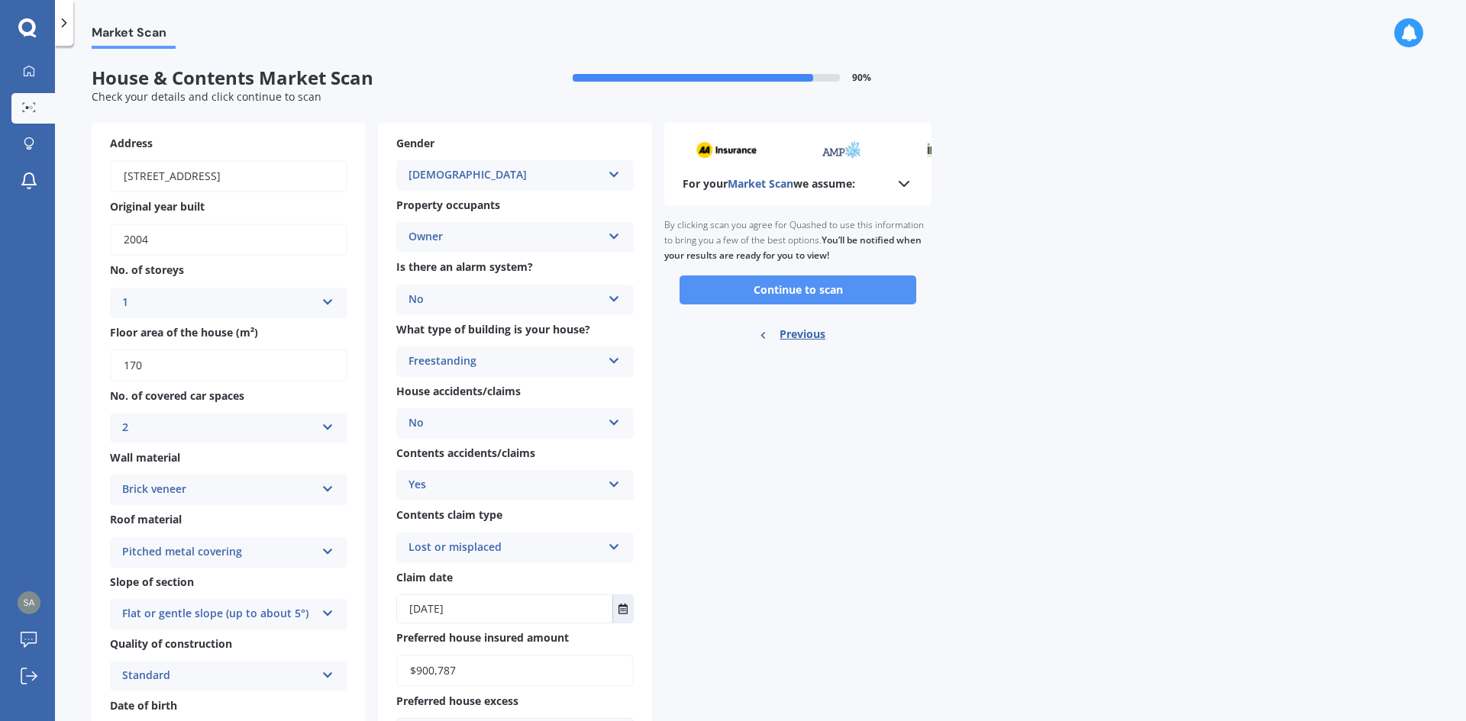
click at [769, 294] on button "Continue to scan" at bounding box center [797, 290] width 237 height 29
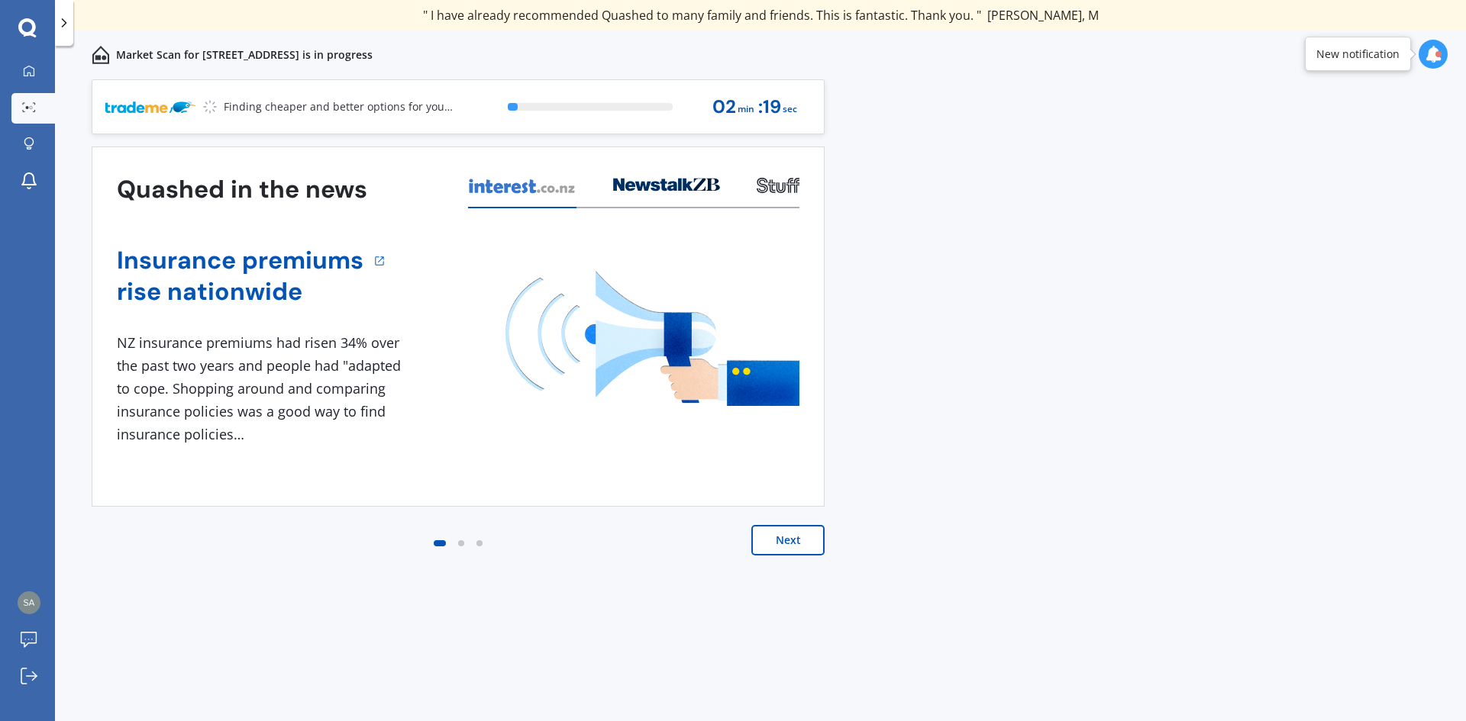
click at [779, 540] on button "Next" at bounding box center [787, 540] width 73 height 31
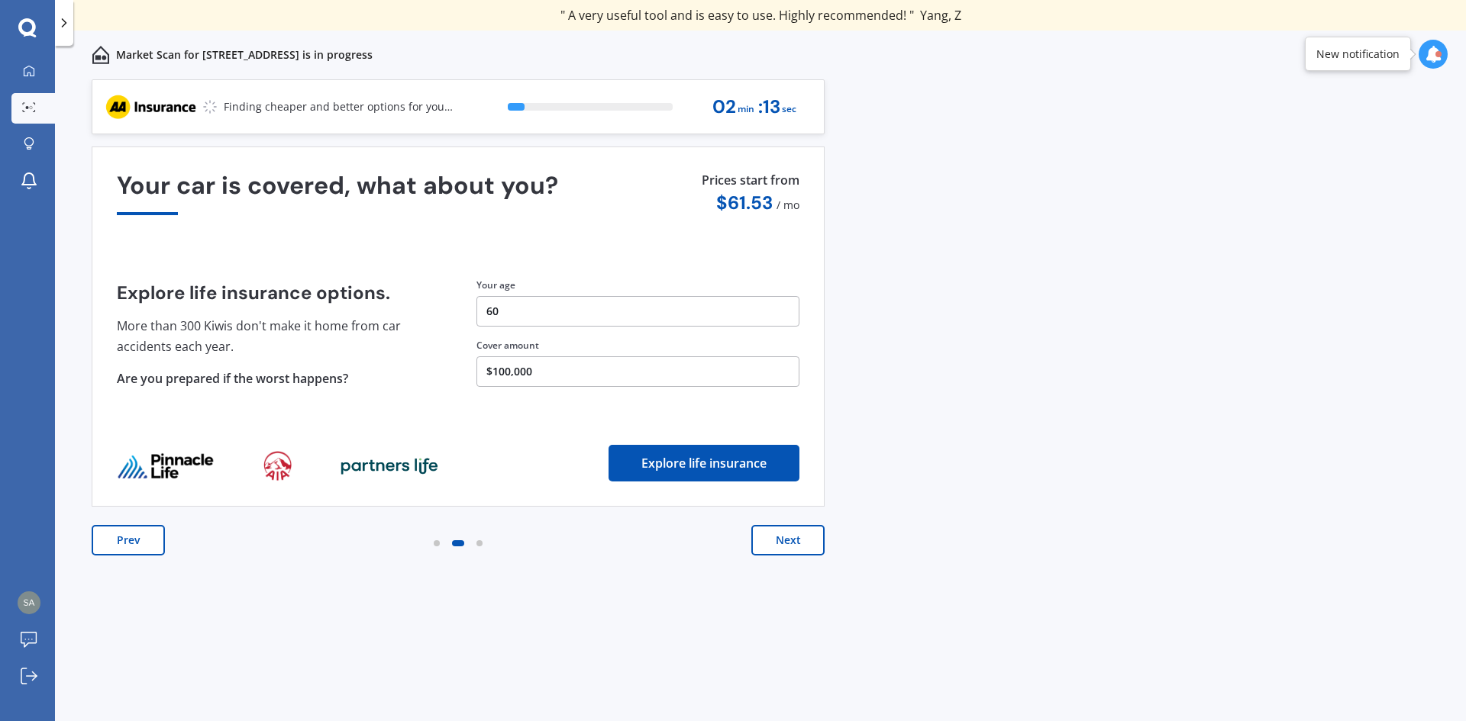
click at [782, 540] on button "Next" at bounding box center [787, 540] width 73 height 31
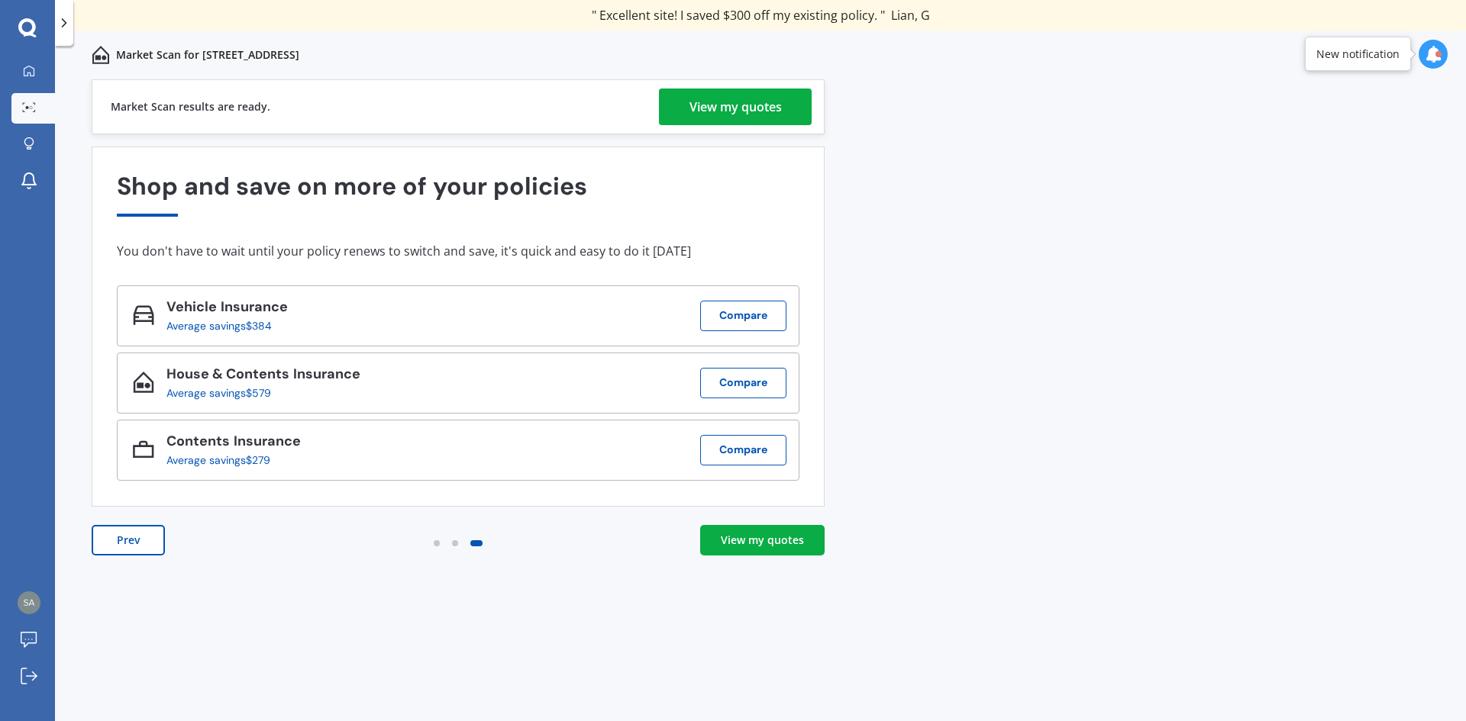
click at [724, 114] on div "View my quotes" at bounding box center [735, 107] width 92 height 37
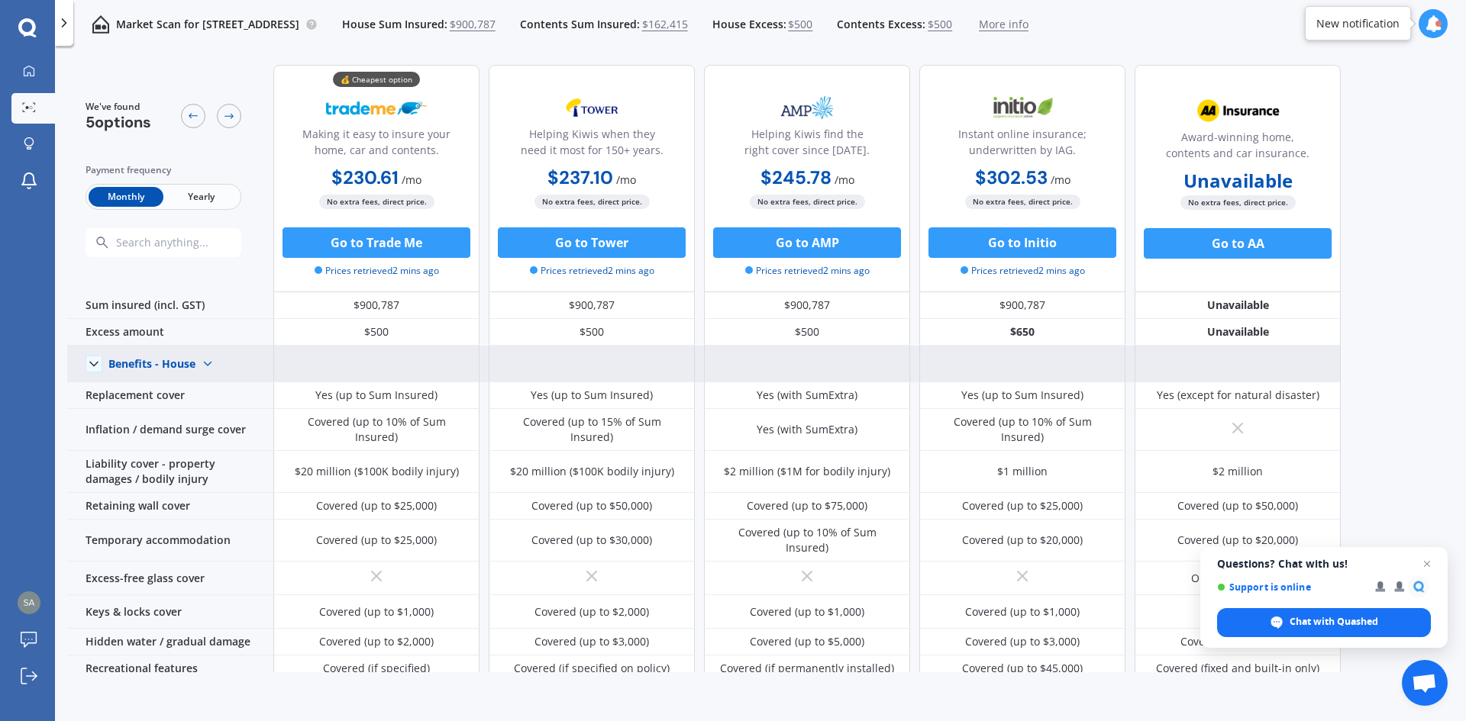
click at [93, 363] on icon at bounding box center [93, 363] width 15 height 15
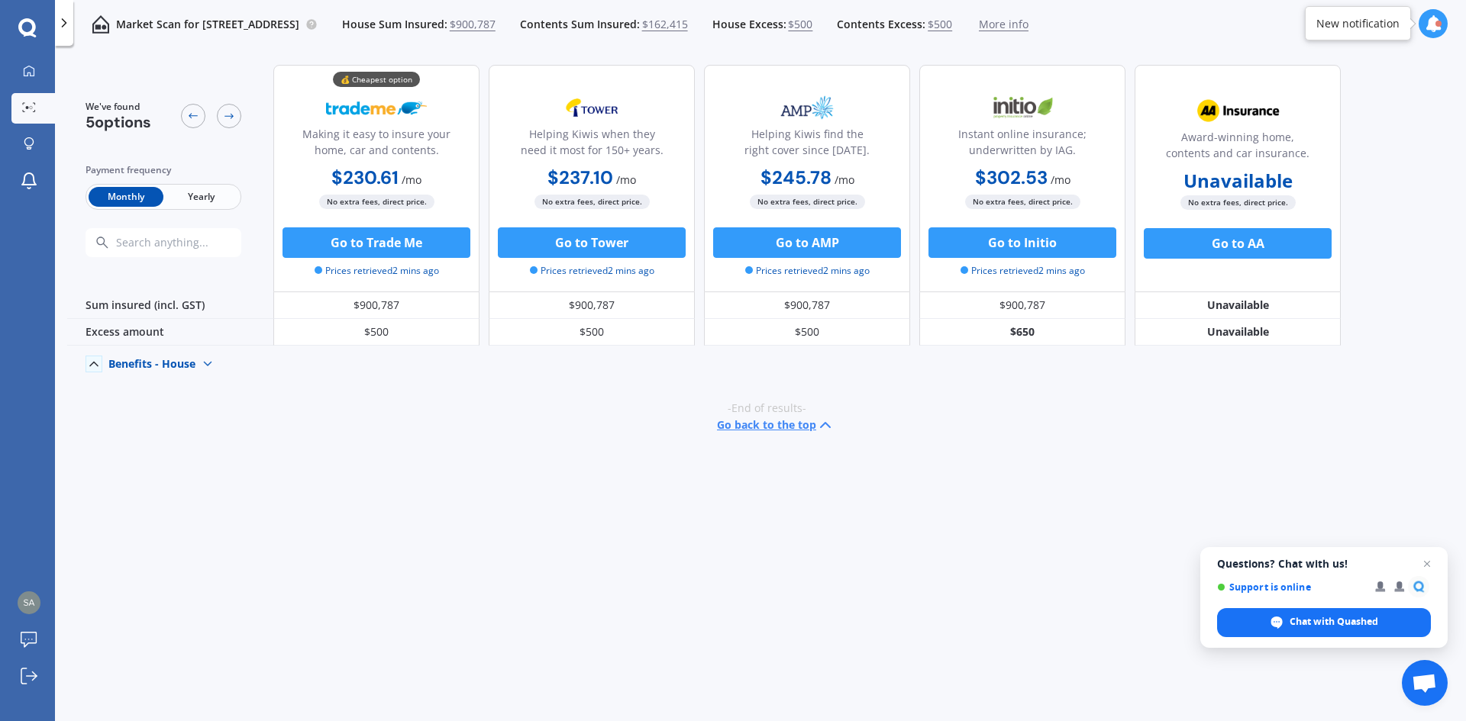
click at [94, 363] on icon at bounding box center [93, 363] width 15 height 15
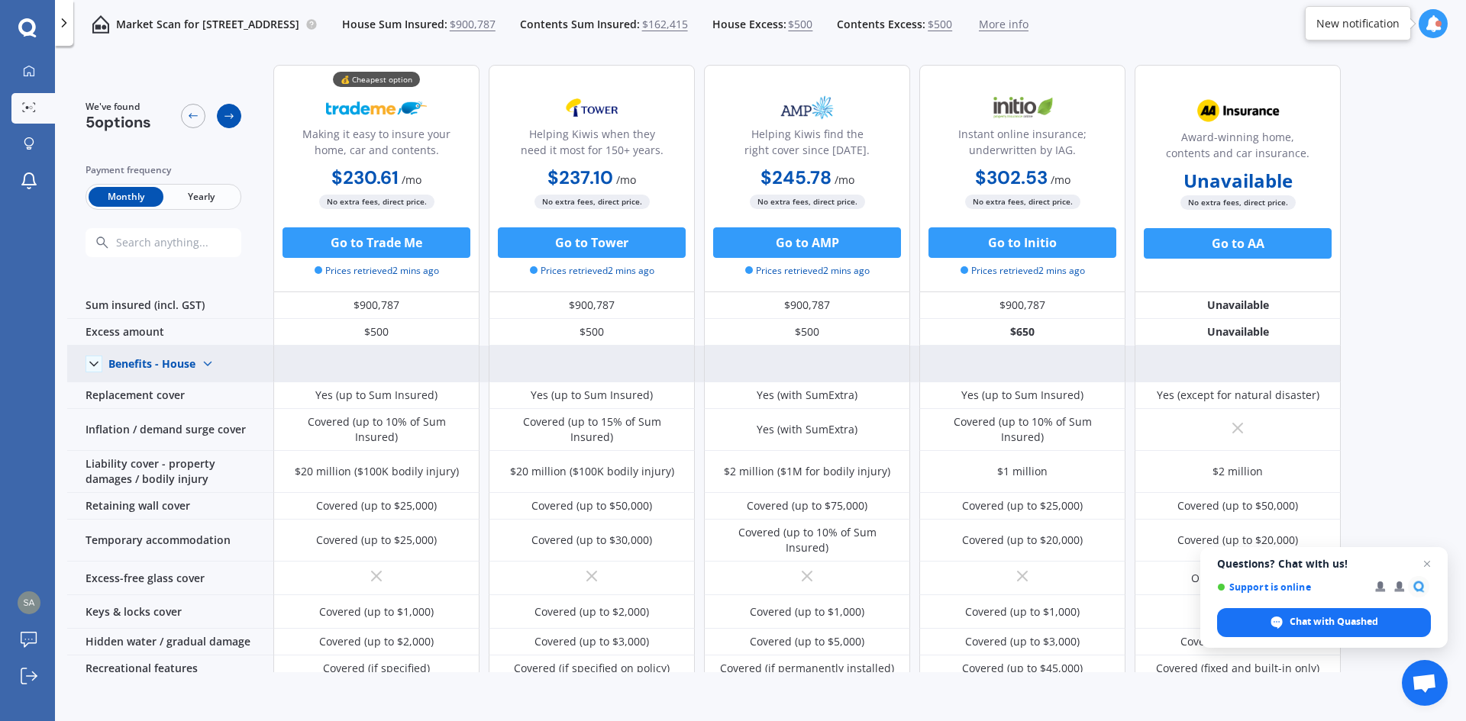
click at [227, 115] on icon at bounding box center [229, 116] width 12 height 12
click at [207, 364] on img at bounding box center [207, 364] width 24 height 24
click at [196, 419] on span "Benefits - Contents" at bounding box center [169, 418] width 97 height 15
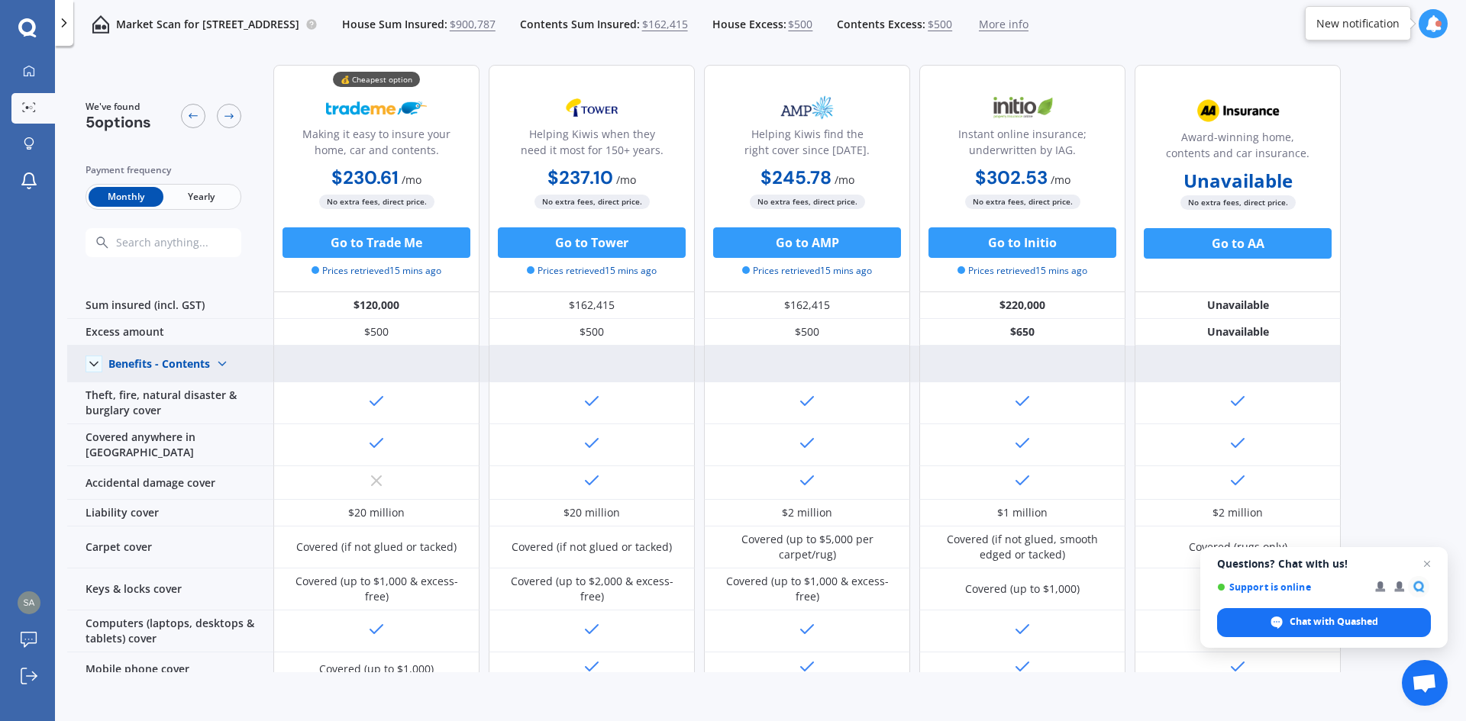
click at [222, 363] on img at bounding box center [222, 364] width 24 height 24
click at [192, 388] on span "Benefits - House" at bounding box center [162, 390] width 83 height 15
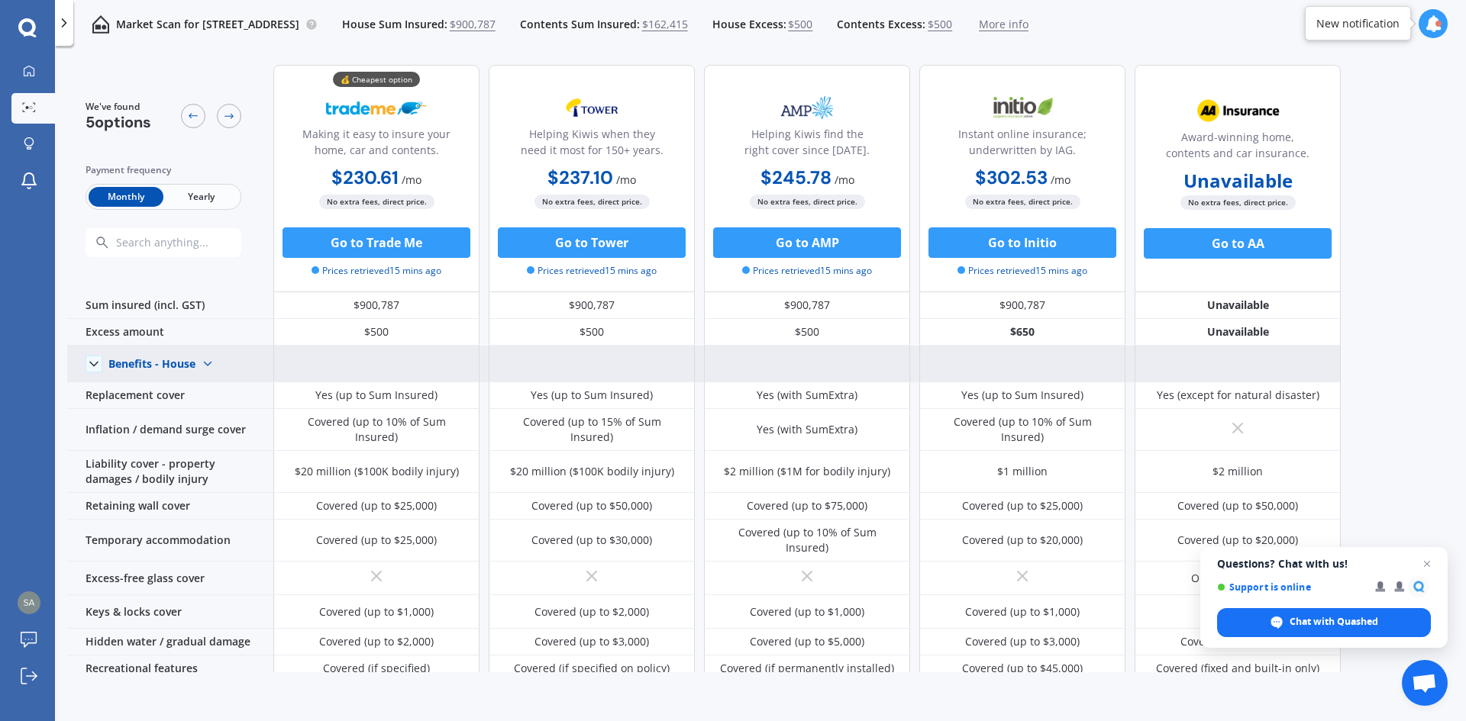
click at [205, 363] on img at bounding box center [207, 364] width 24 height 24
click at [199, 417] on span "Benefits - Contents" at bounding box center [169, 418] width 97 height 15
